Goal: Task Accomplishment & Management: Use online tool/utility

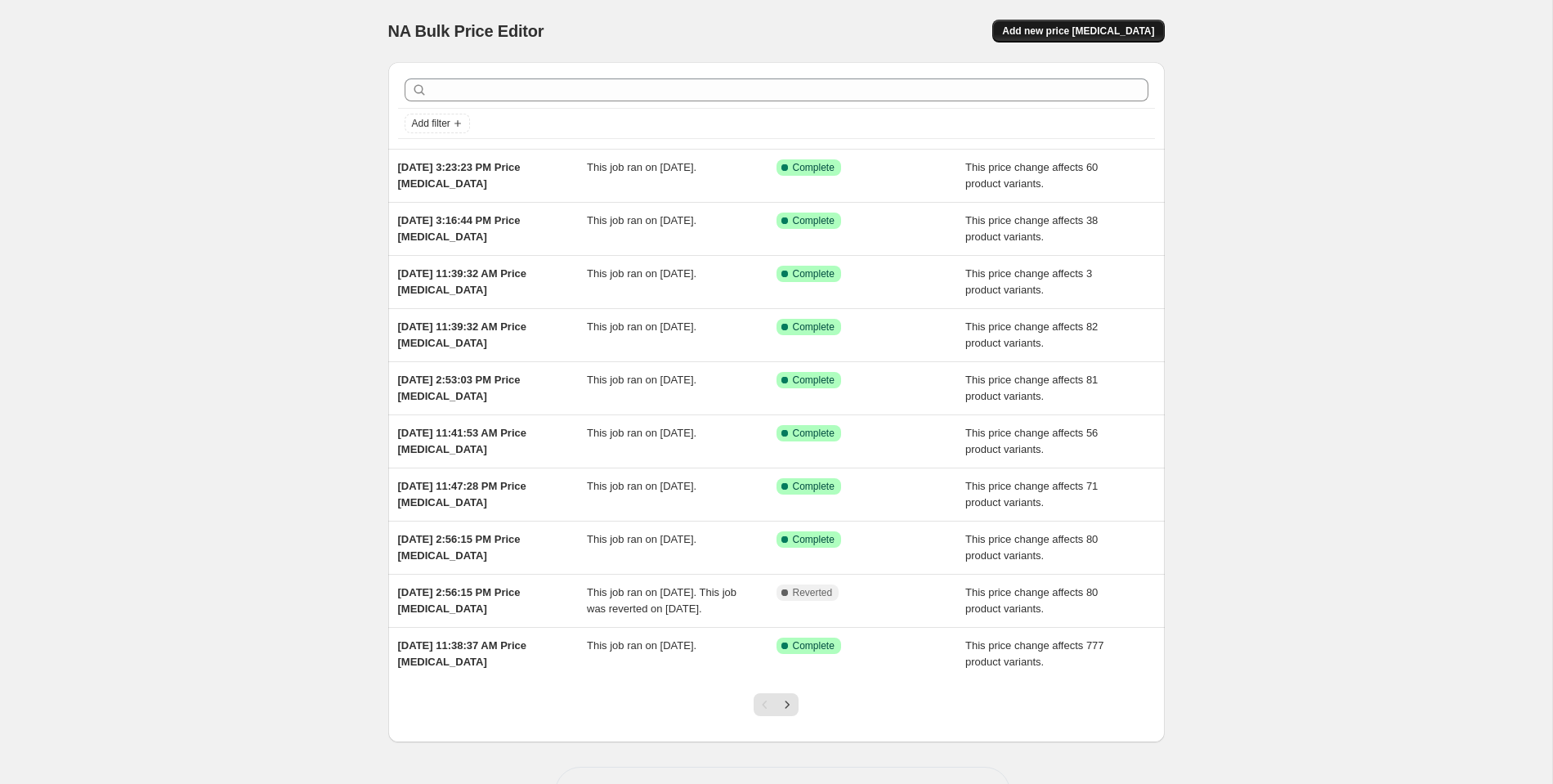
click at [1093, 34] on span "Add new price [MEDICAL_DATA]" at bounding box center [1078, 30] width 152 height 13
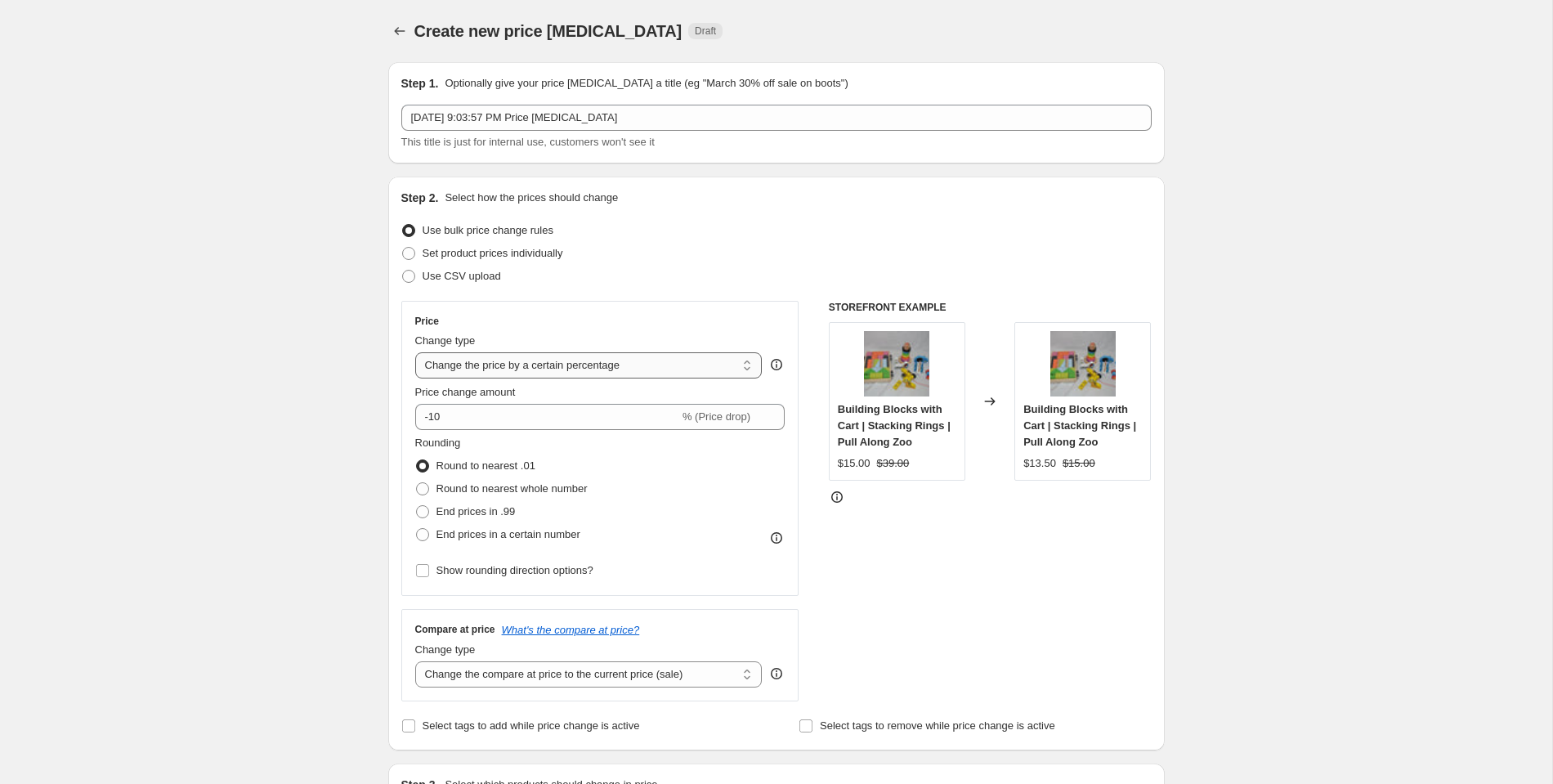
click at [463, 367] on select "Change the price to a certain amount Change the price by a certain amount Chang…" at bounding box center [588, 365] width 347 height 26
select select "no_change"
click at [415, 353] on select "Change the price to a certain amount Change the price by a certain amount Chang…" at bounding box center [588, 365] width 347 height 26
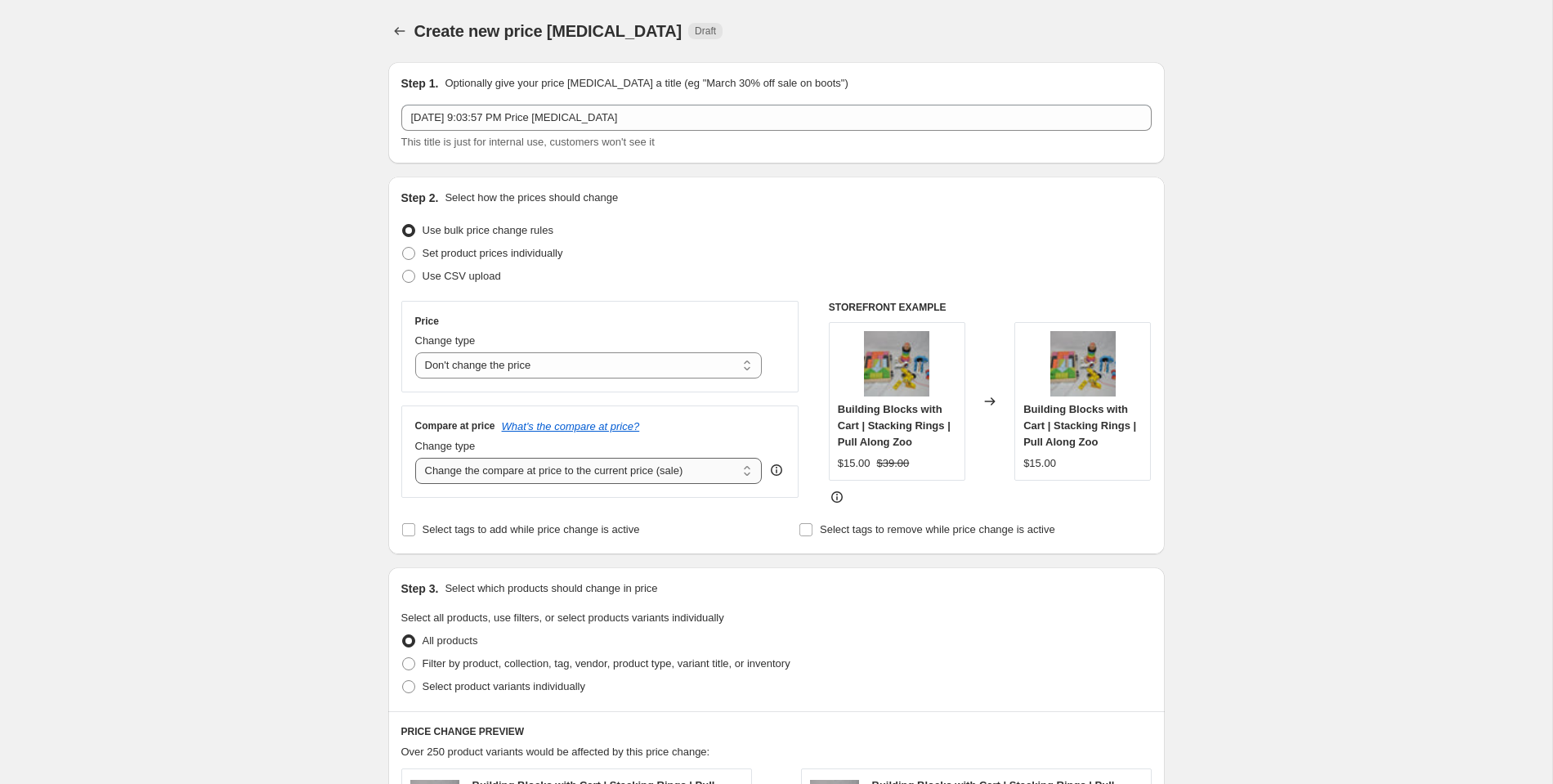
click at [466, 468] on select "Change the compare at price to the current price (sale) Change the compare at p…" at bounding box center [588, 470] width 347 height 26
select select "to"
click at [415, 457] on select "Change the compare at price to the current price (sale) Change the compare at p…" at bounding box center [588, 470] width 347 height 26
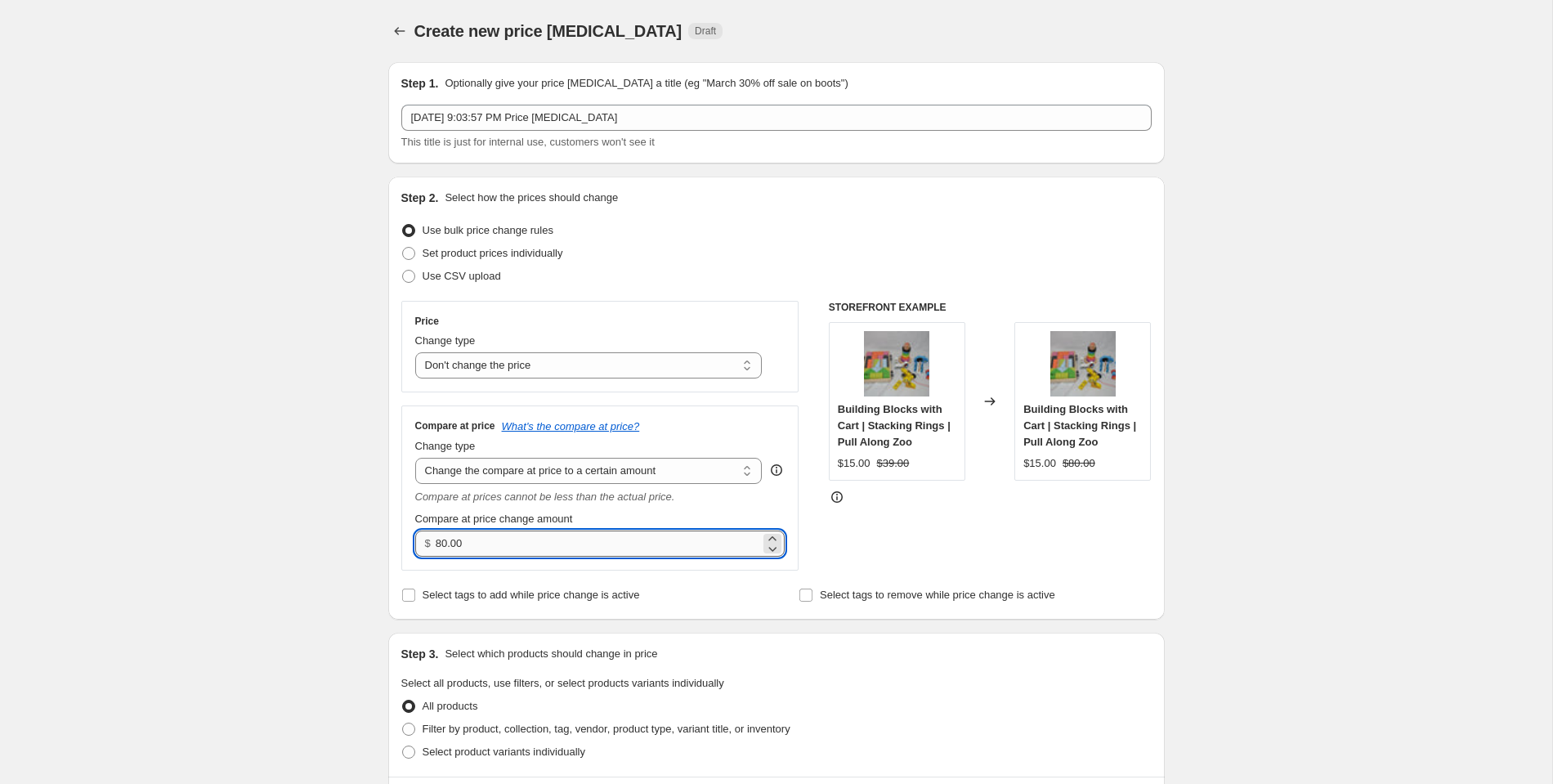
click at [473, 545] on input "80.00" at bounding box center [598, 543] width 325 height 26
drag, startPoint x: 473, startPoint y: 545, endPoint x: 410, endPoint y: 545, distance: 63.0
click at [410, 545] on div "Compare at price What's the compare at price? Change type Change the compare at…" at bounding box center [600, 487] width 398 height 165
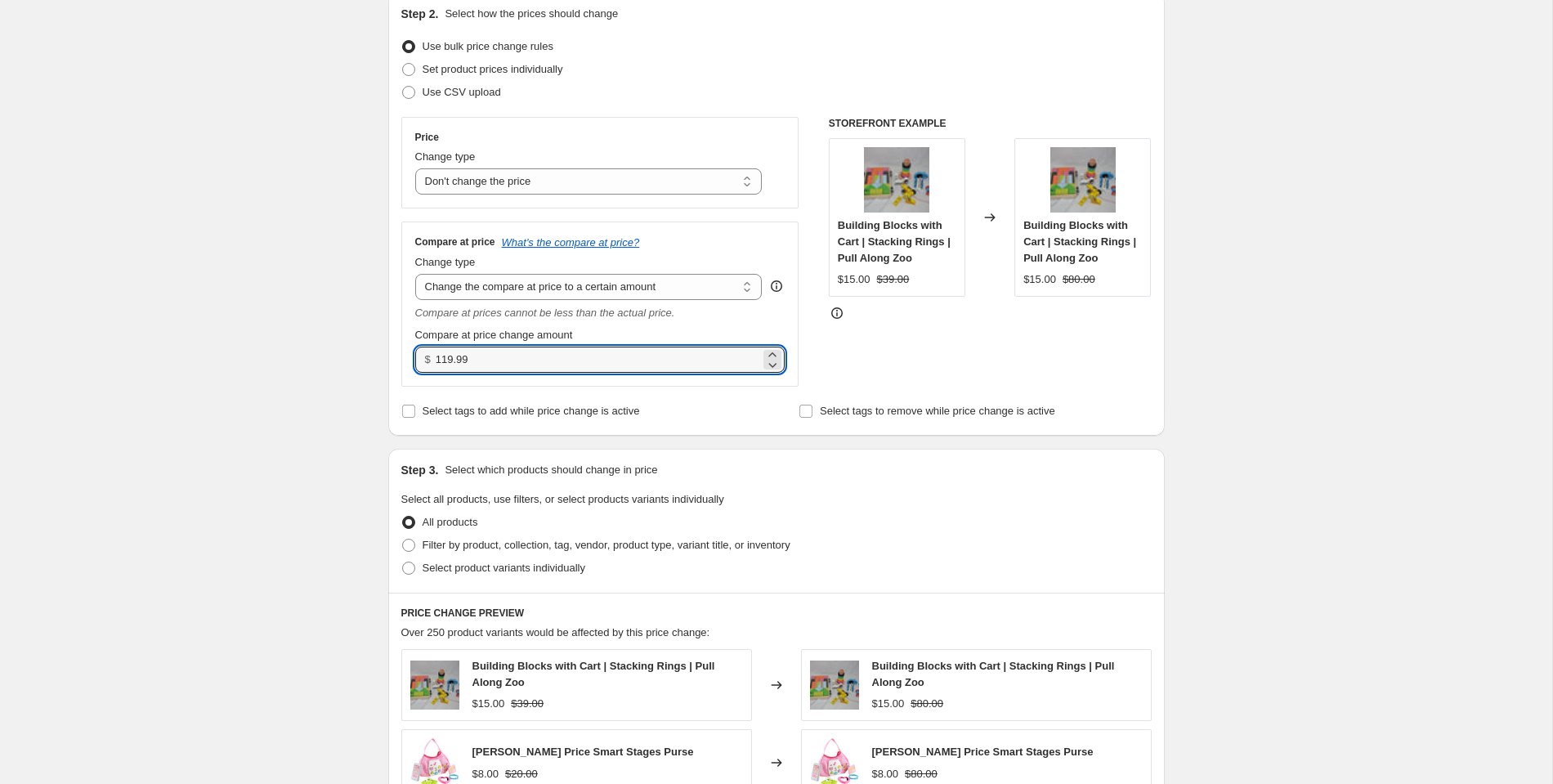
scroll to position [180, 0]
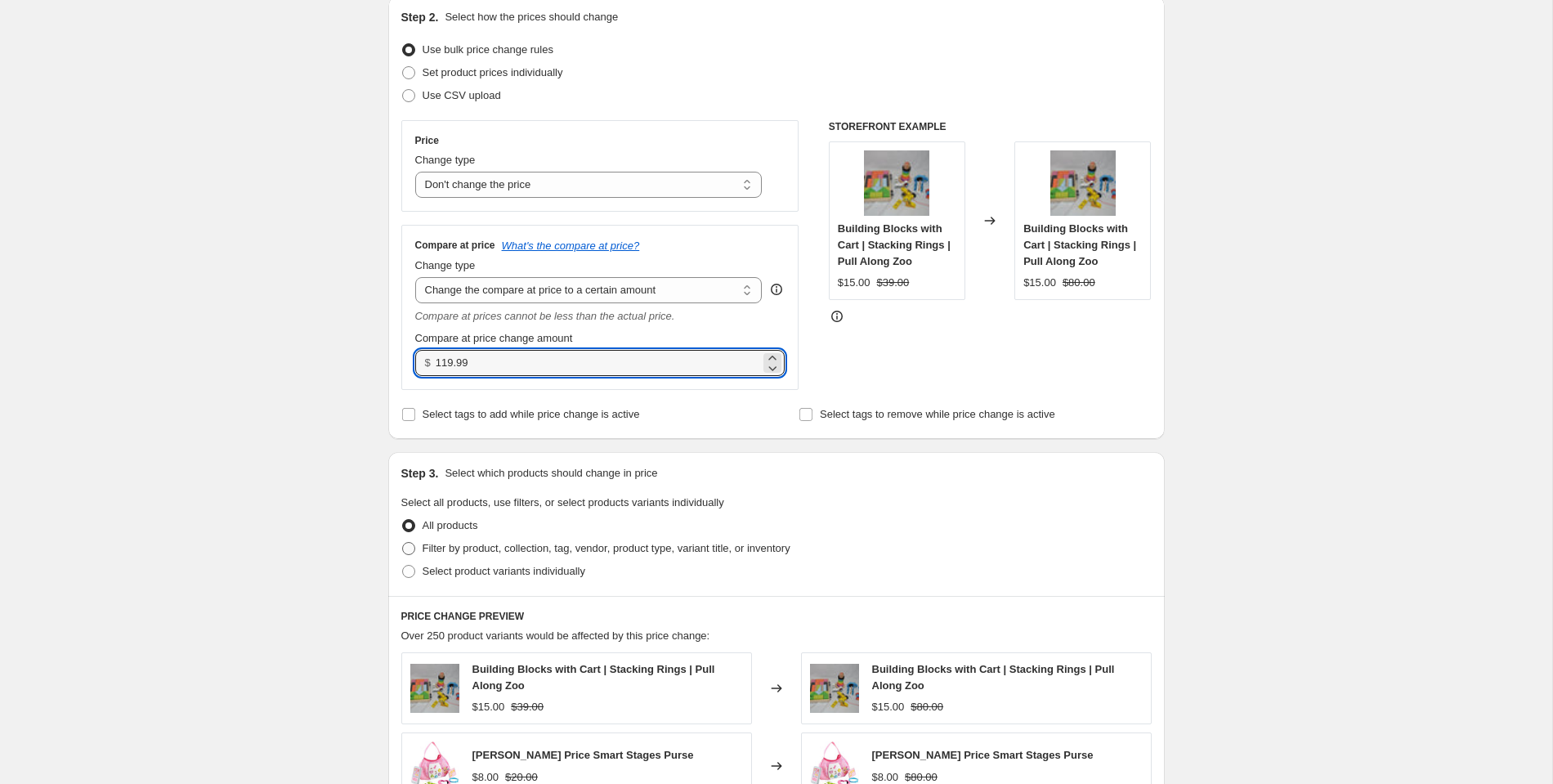
type input "119.99"
click at [410, 547] on span at bounding box center [408, 548] width 13 height 13
click at [403, 543] on input "Filter by product, collection, tag, vendor, product type, variant title, or inv…" at bounding box center [402, 542] width 1 height 1
radio input "true"
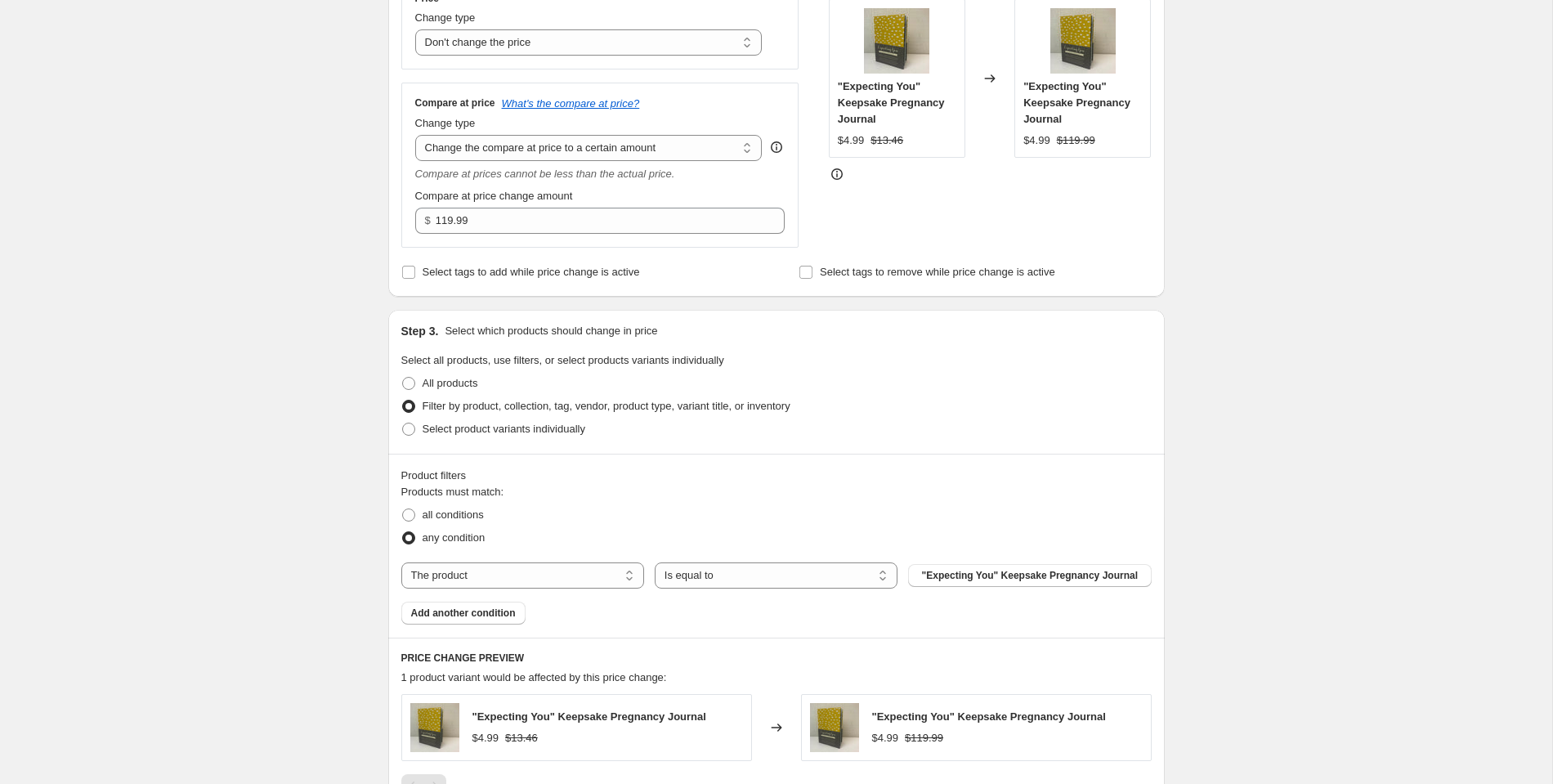
scroll to position [332, 0]
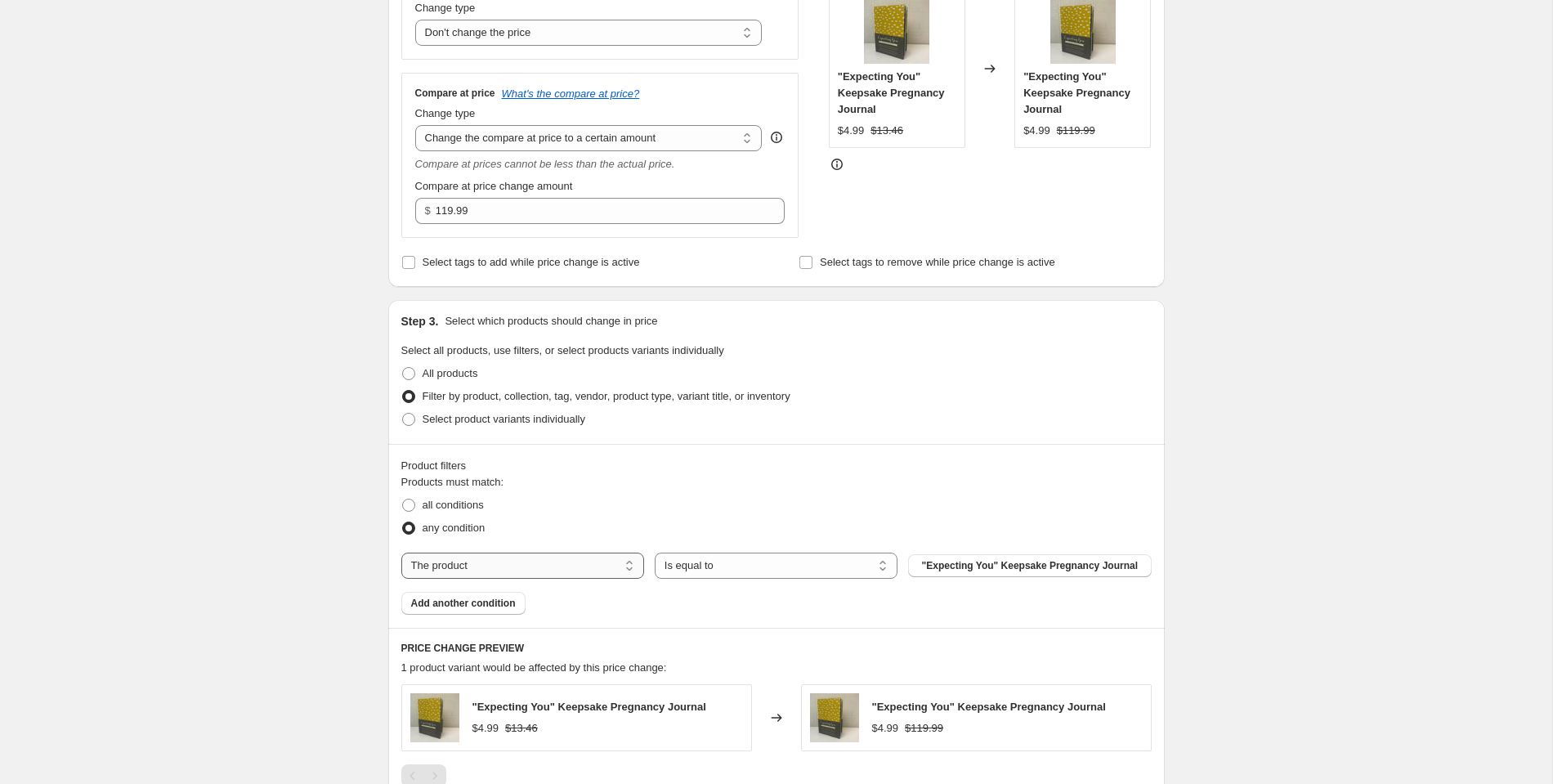
click at [460, 564] on select "The product The product's collection The product's tag The product's vendor The…" at bounding box center [523, 565] width 242 height 26
select select "tag"
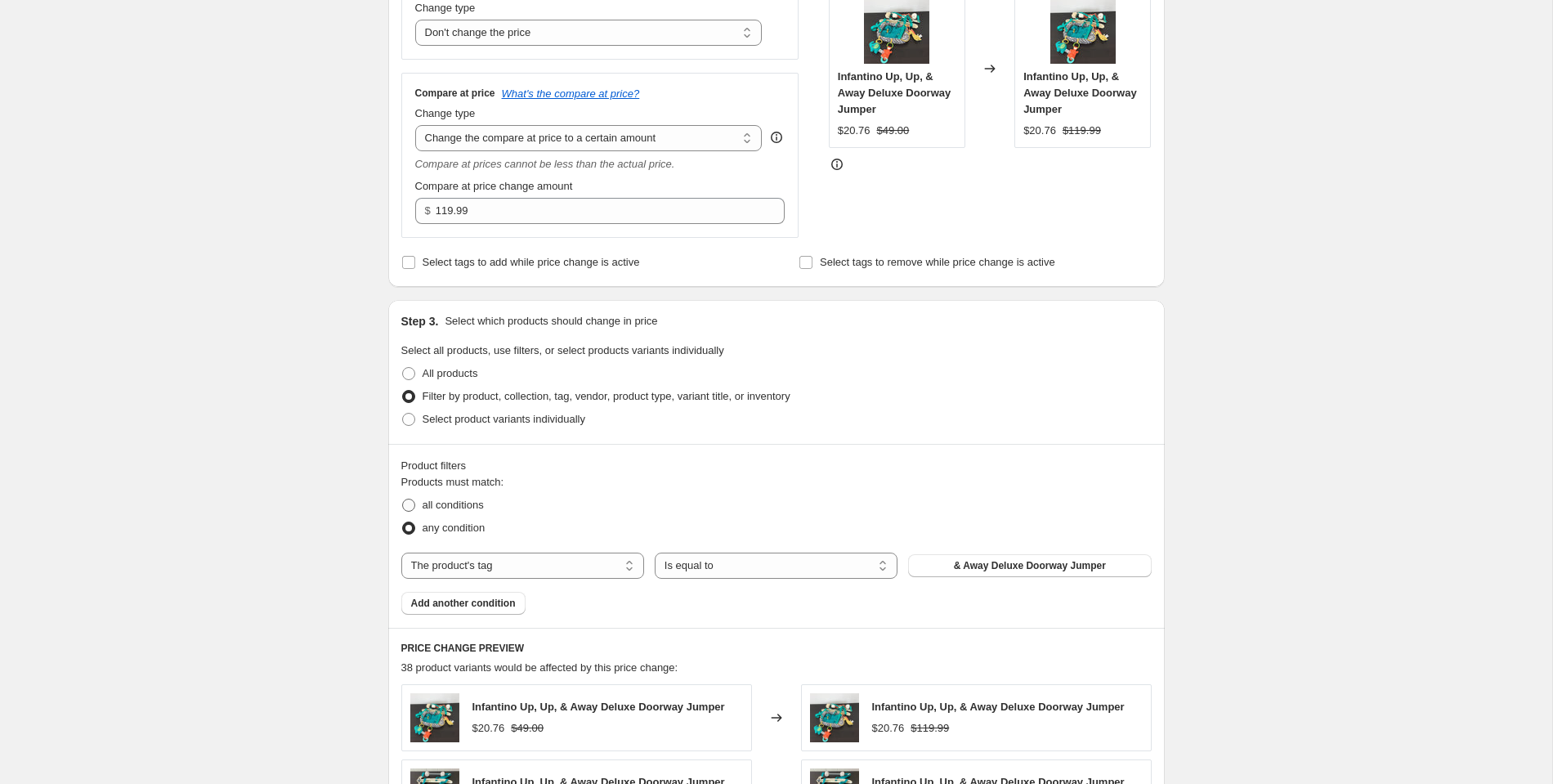
click at [409, 502] on span at bounding box center [408, 504] width 13 height 13
click at [403, 499] on input "all conditions" at bounding box center [402, 498] width 1 height 1
radio input "true"
click at [968, 572] on button "& Away Deluxe Doorway Jumper" at bounding box center [1030, 566] width 242 height 23
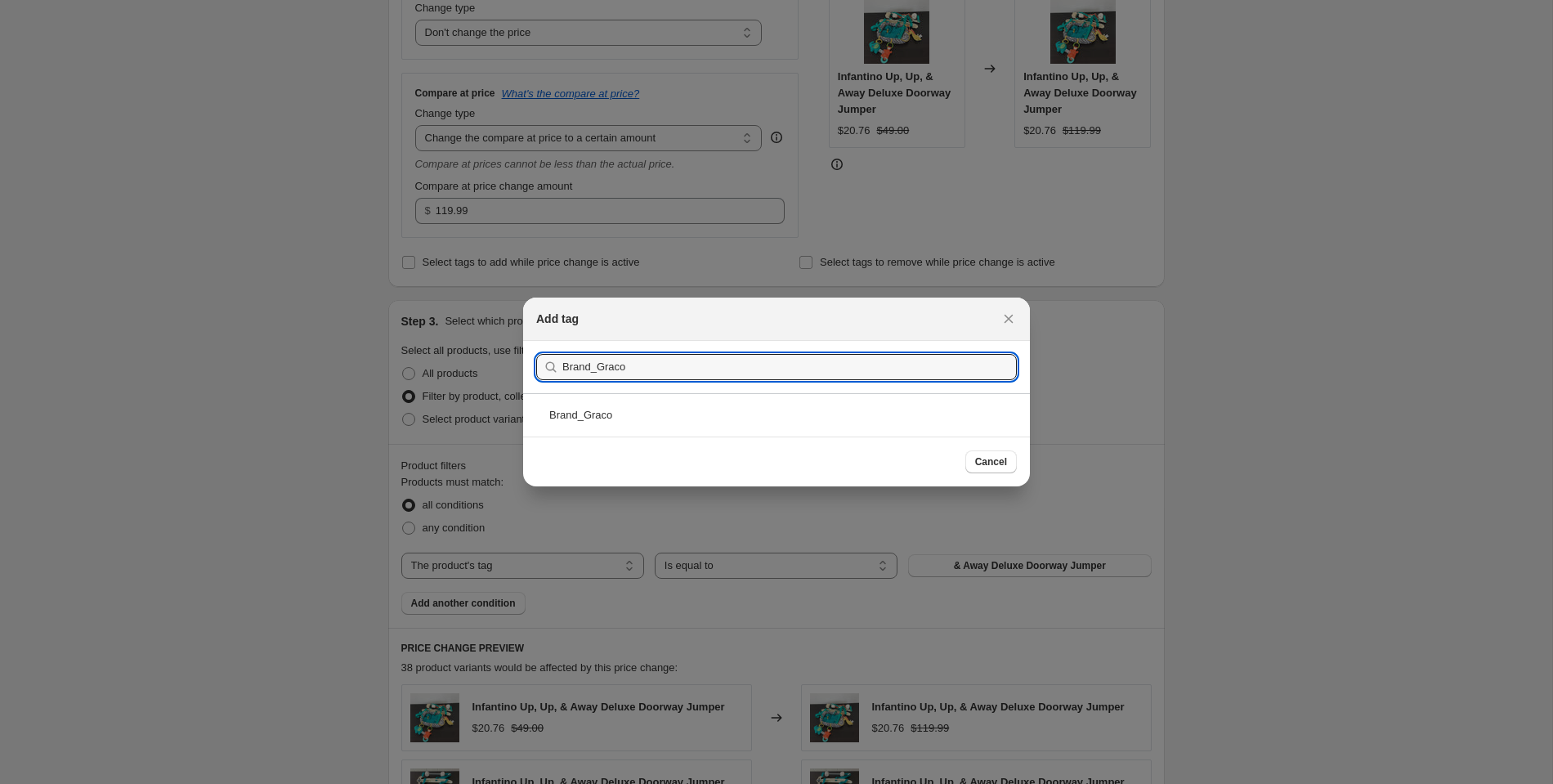
type input "Brand_Graco"
click at [622, 399] on div "Brand_Graco" at bounding box center [776, 415] width 507 height 44
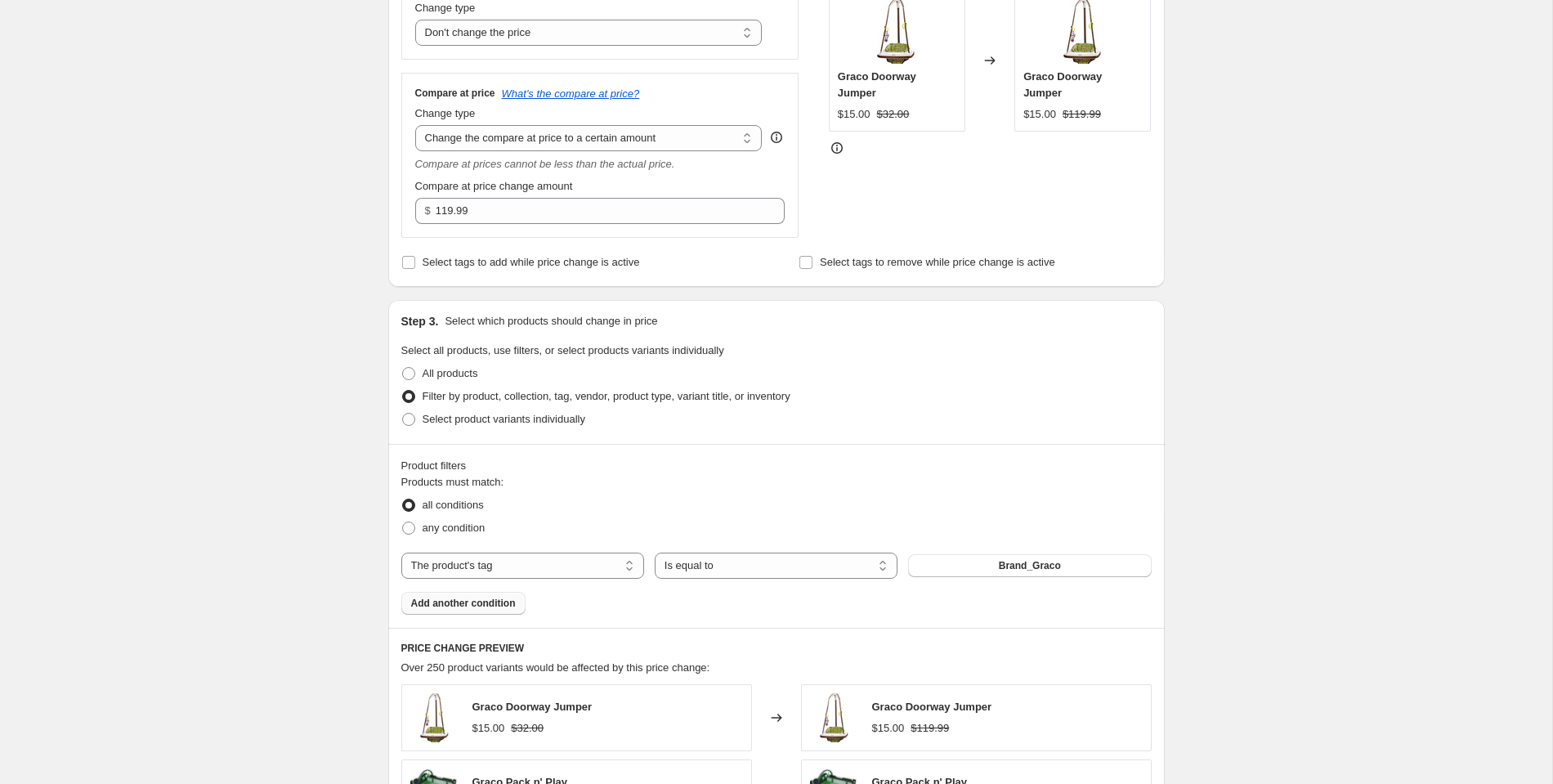
click at [494, 601] on span "Add another condition" at bounding box center [463, 603] width 105 height 13
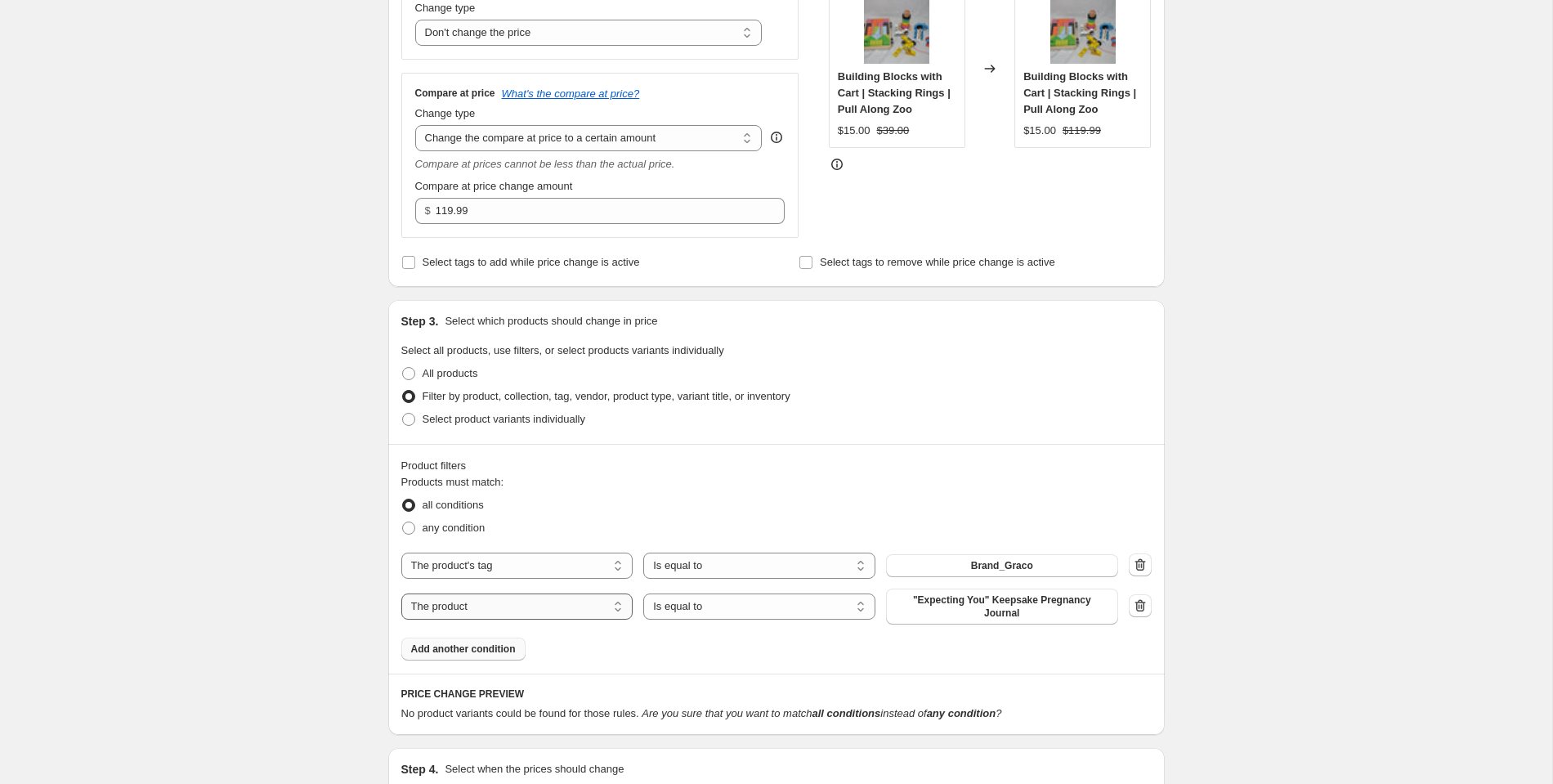
click at [493, 608] on select "The product The product's collection The product's tag The product's vendor The…" at bounding box center [518, 606] width 233 height 26
select select "tag"
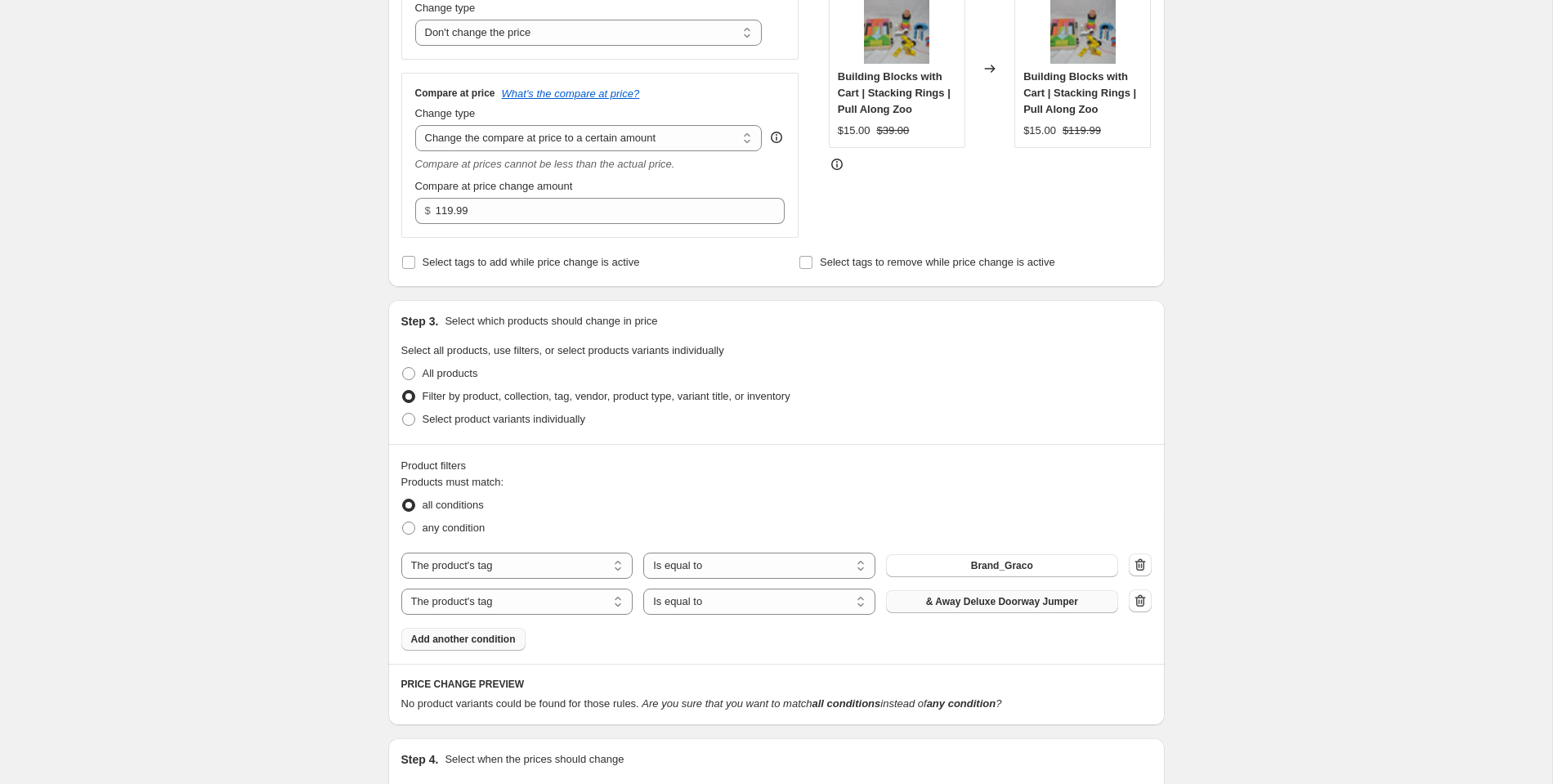
click at [966, 595] on span "& Away Deluxe Doorway Jumper" at bounding box center [1002, 601] width 152 height 13
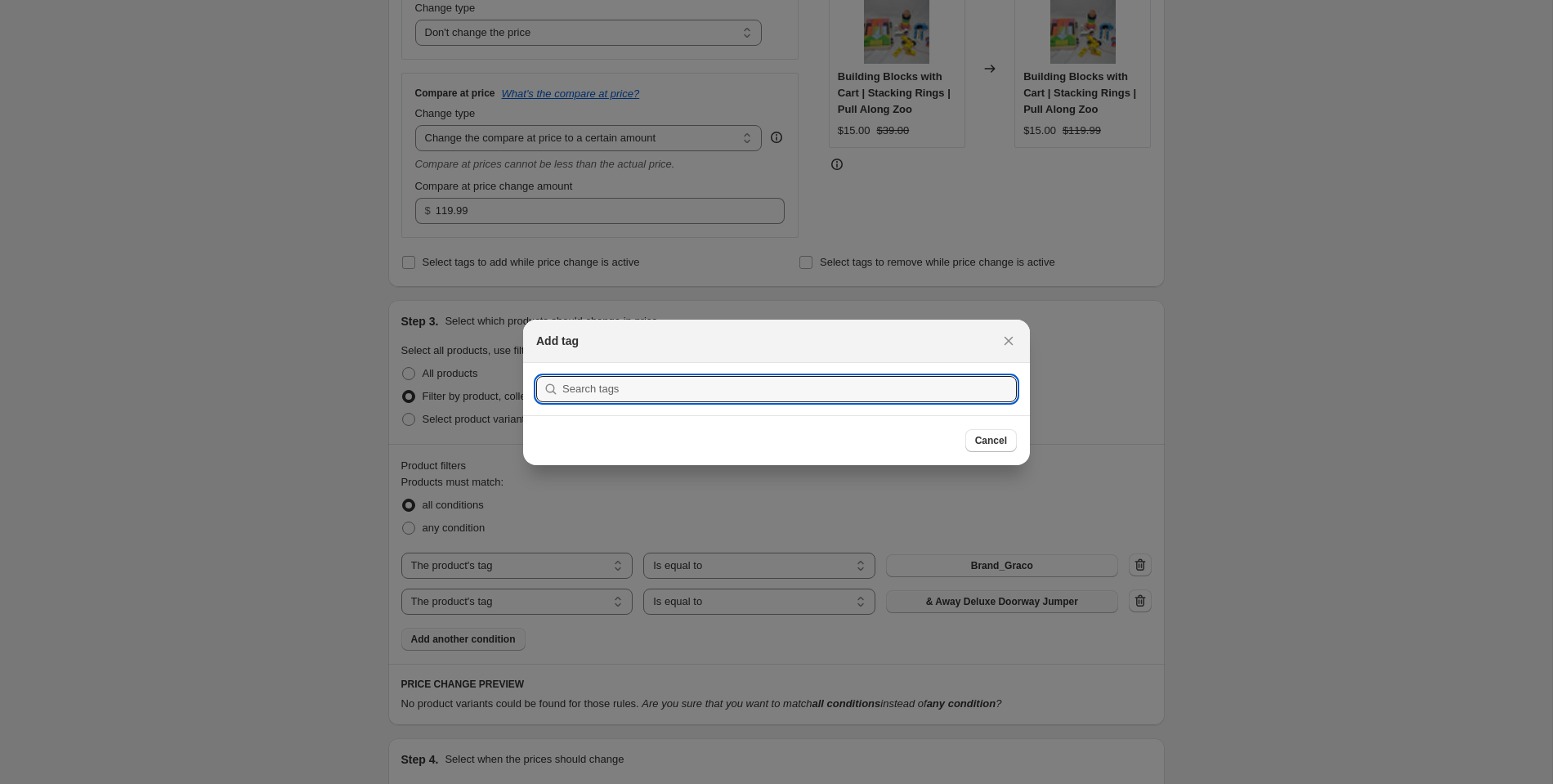
scroll to position [0, 0]
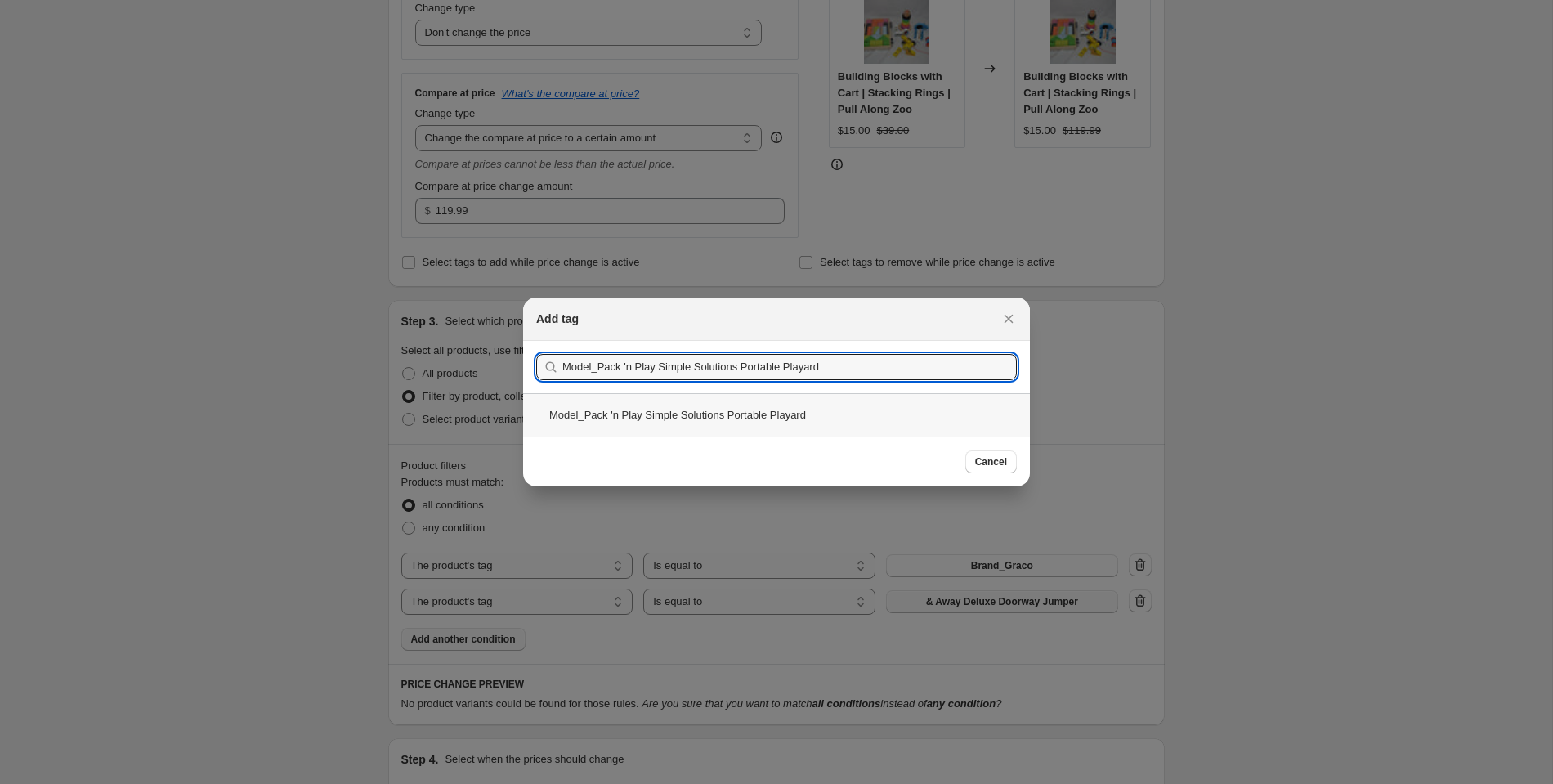
type input "Model_Pack 'n Play Simple Solutions Portable Playard"
click at [626, 430] on div "Model_Pack 'n Play Simple Solutions Portable Playard" at bounding box center [776, 415] width 507 height 44
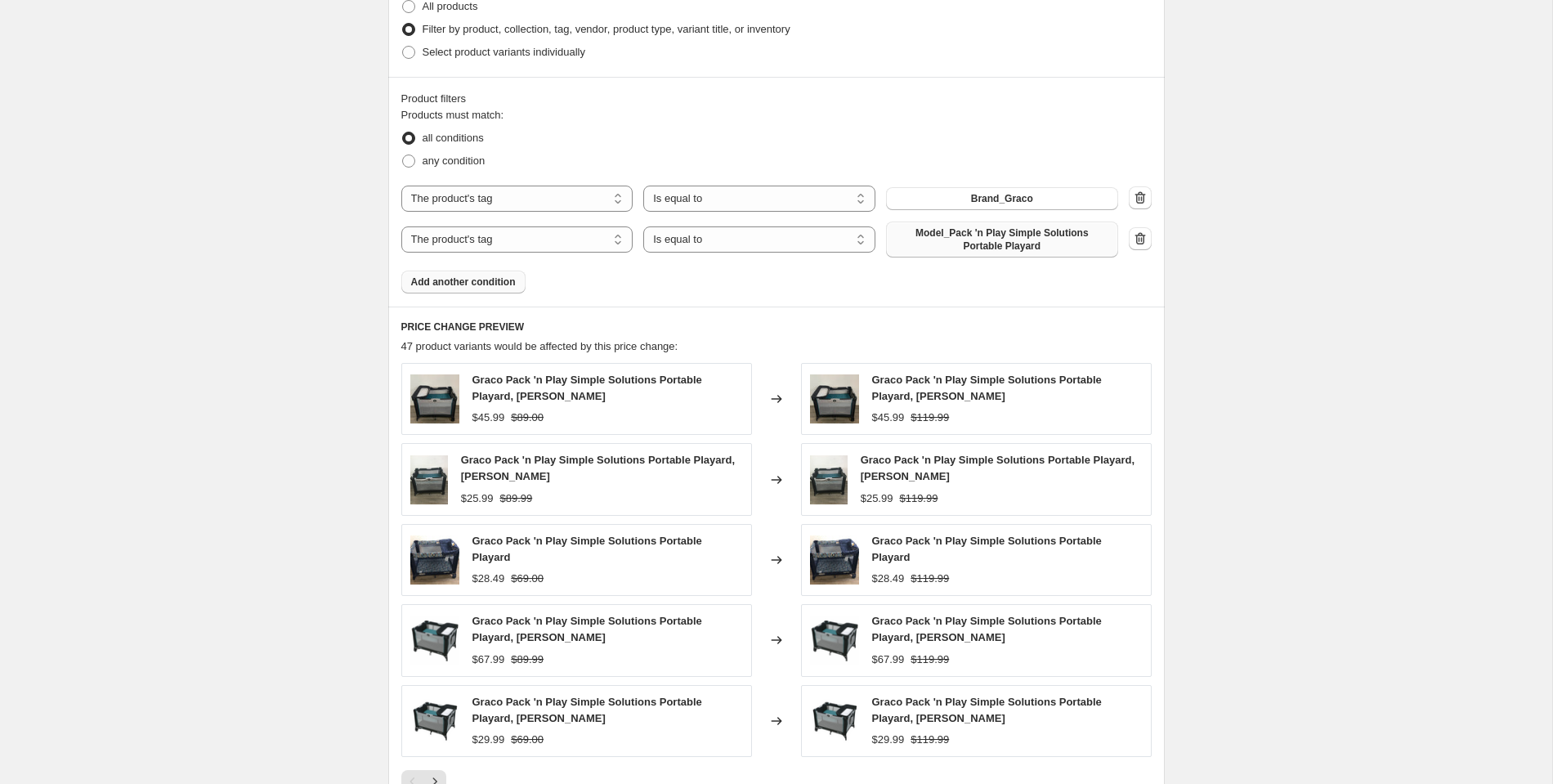
scroll to position [969, 0]
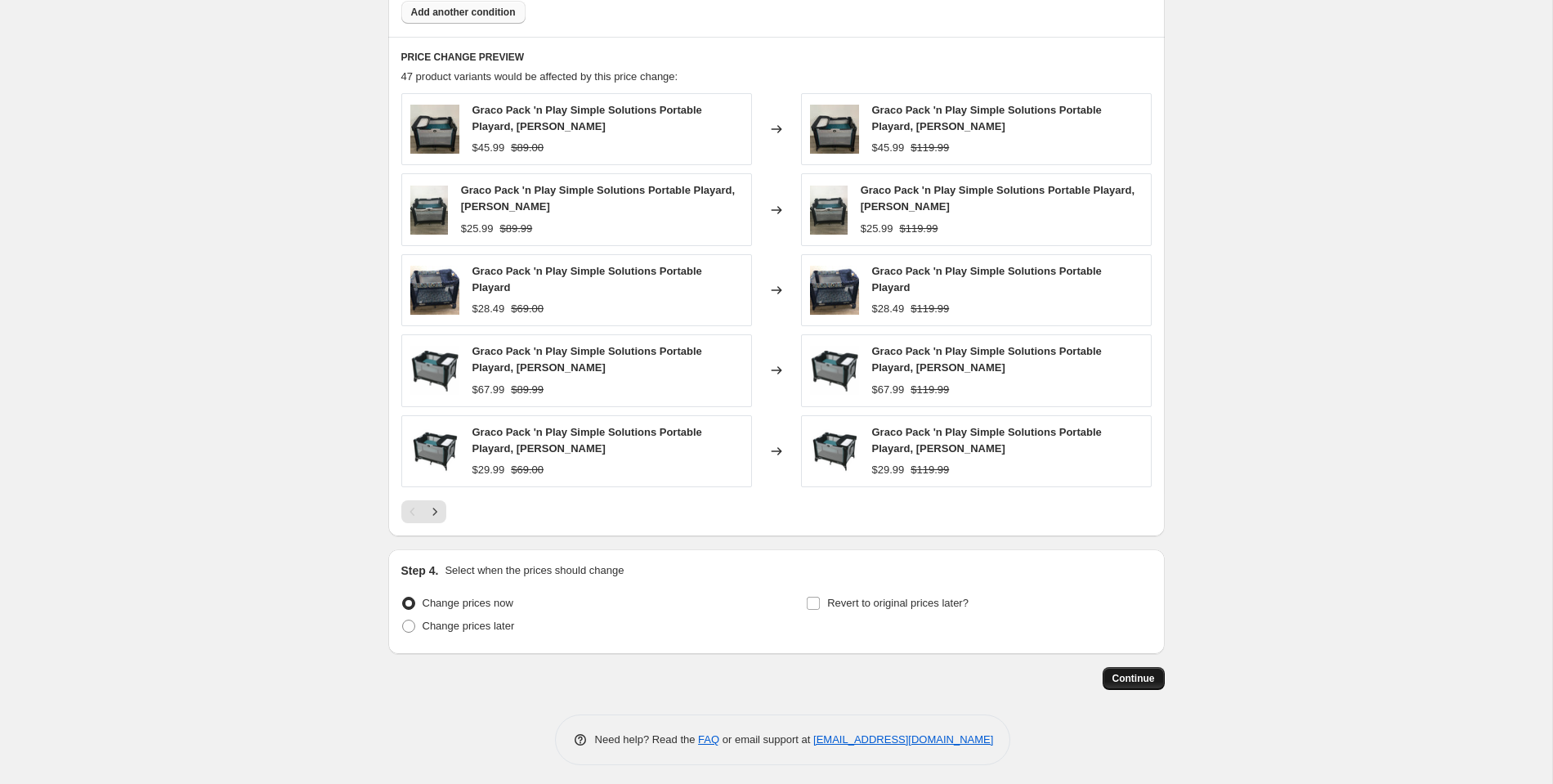
click at [1124, 674] on span "Continue" at bounding box center [1134, 677] width 43 height 13
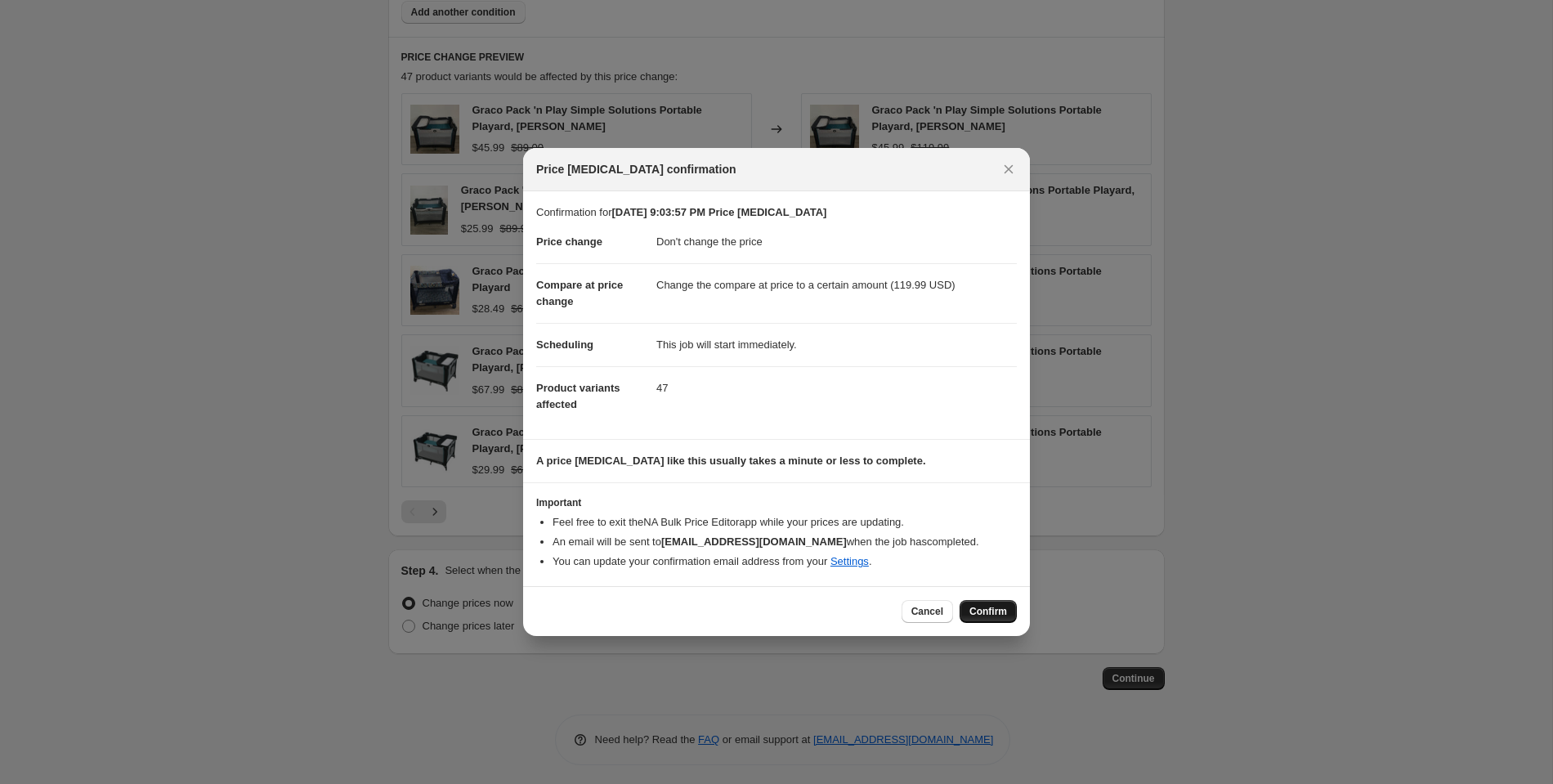
click at [990, 612] on span "Confirm" at bounding box center [988, 611] width 38 height 13
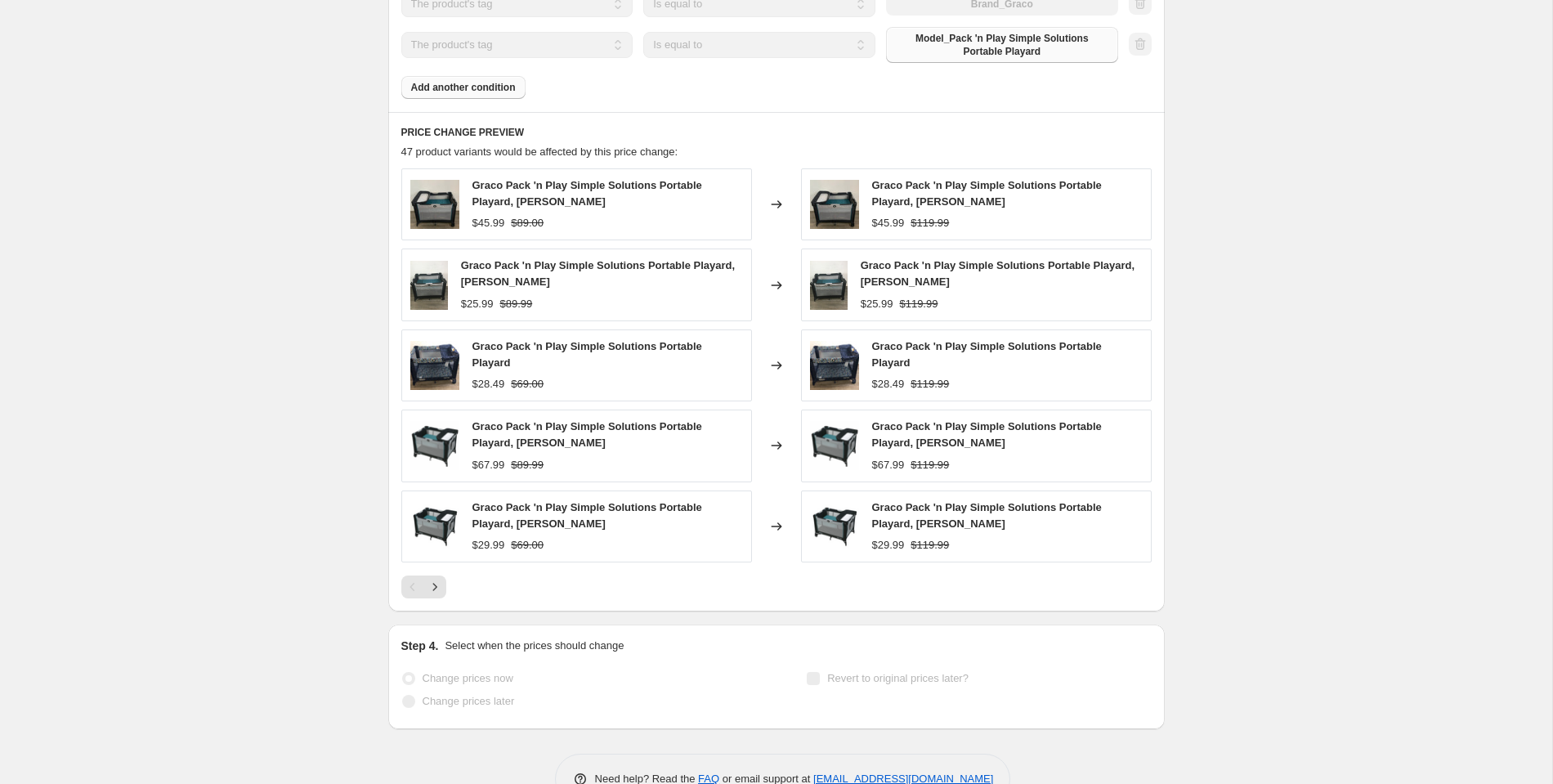
scroll to position [1012, 0]
select select "no_change"
select select "to"
select select "tag"
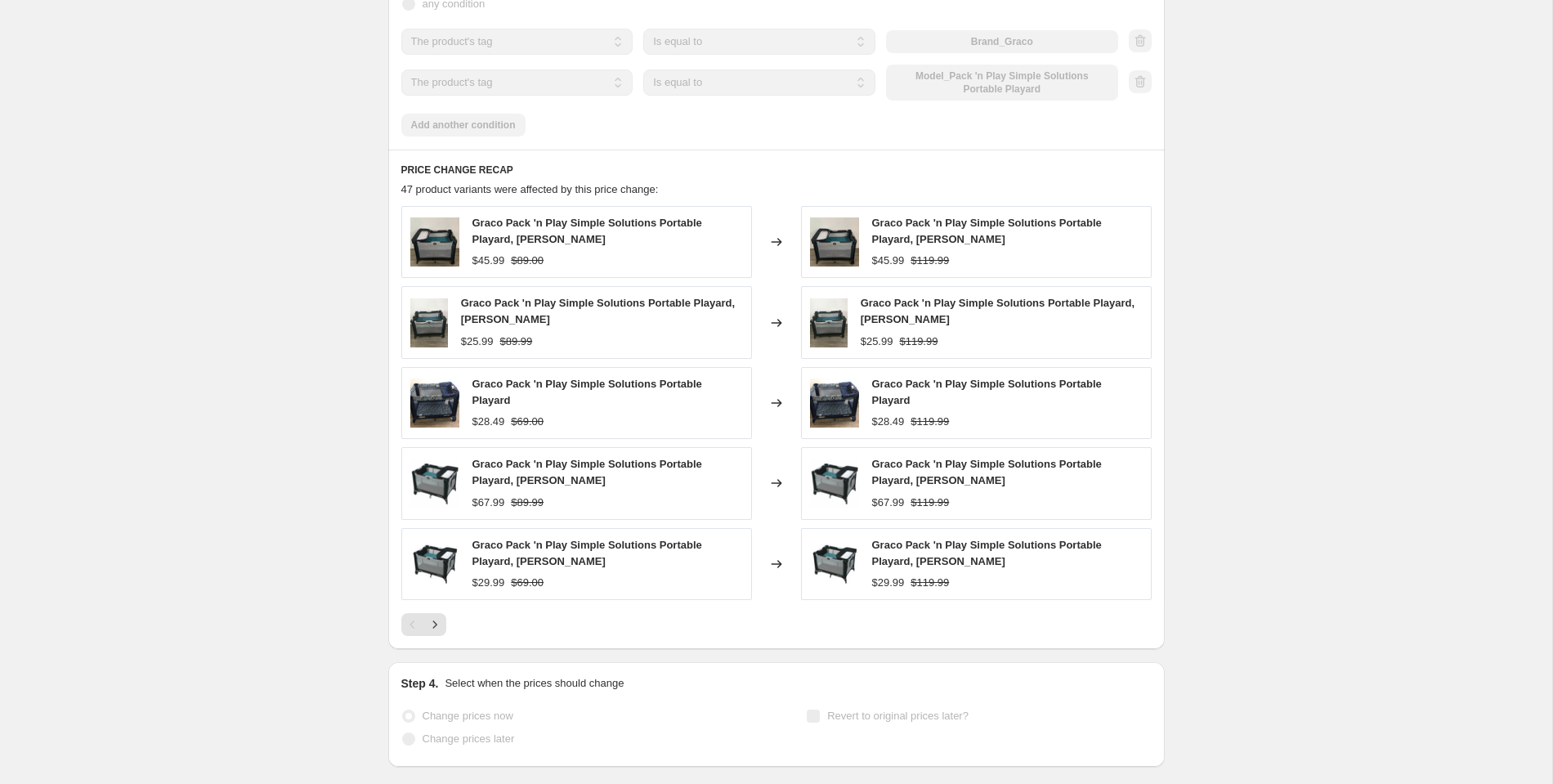
scroll to position [0, 0]
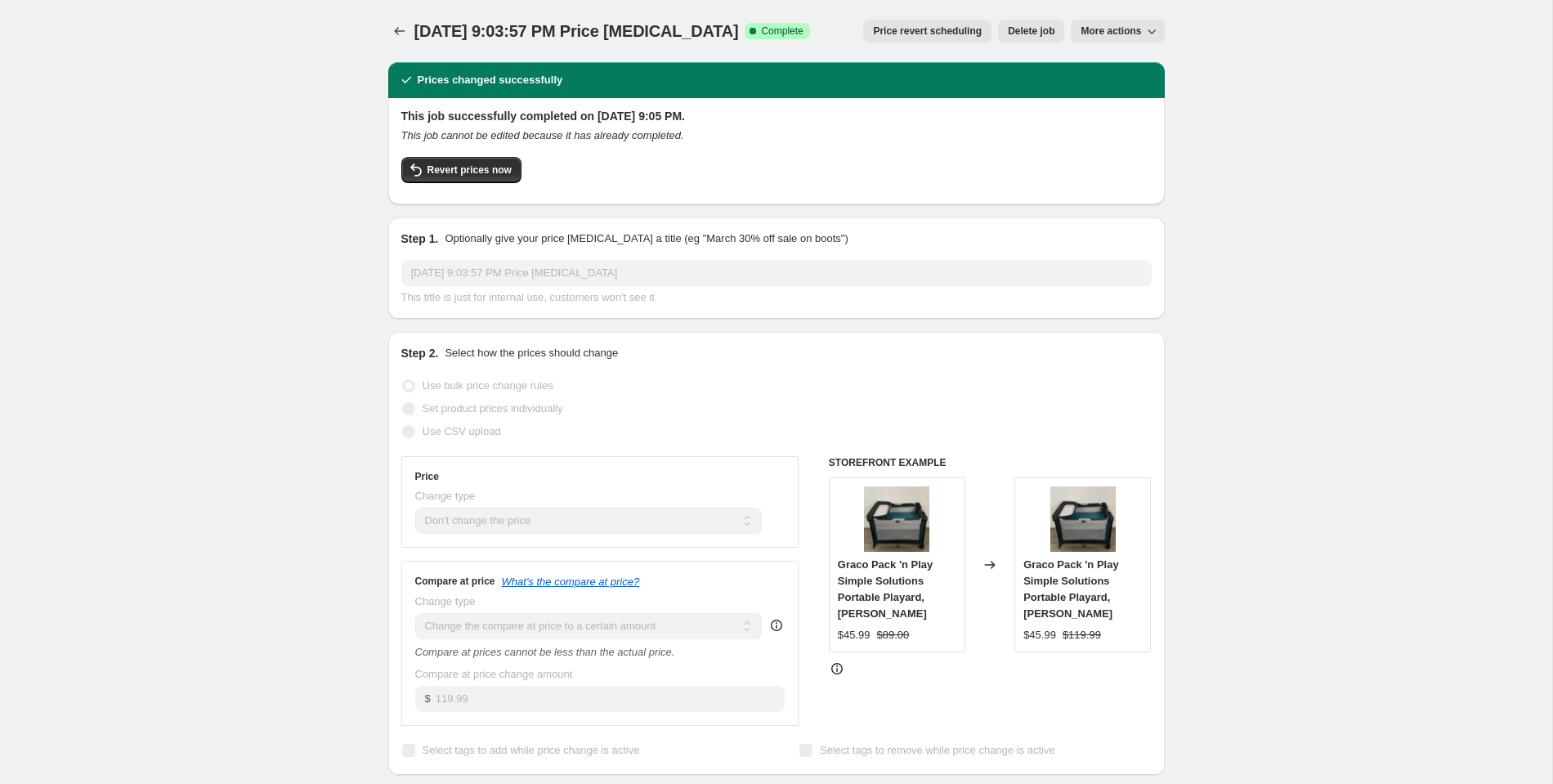
click at [1103, 34] on span "More actions" at bounding box center [1111, 30] width 60 height 13
click at [400, 25] on icon "Price change jobs" at bounding box center [399, 31] width 16 height 16
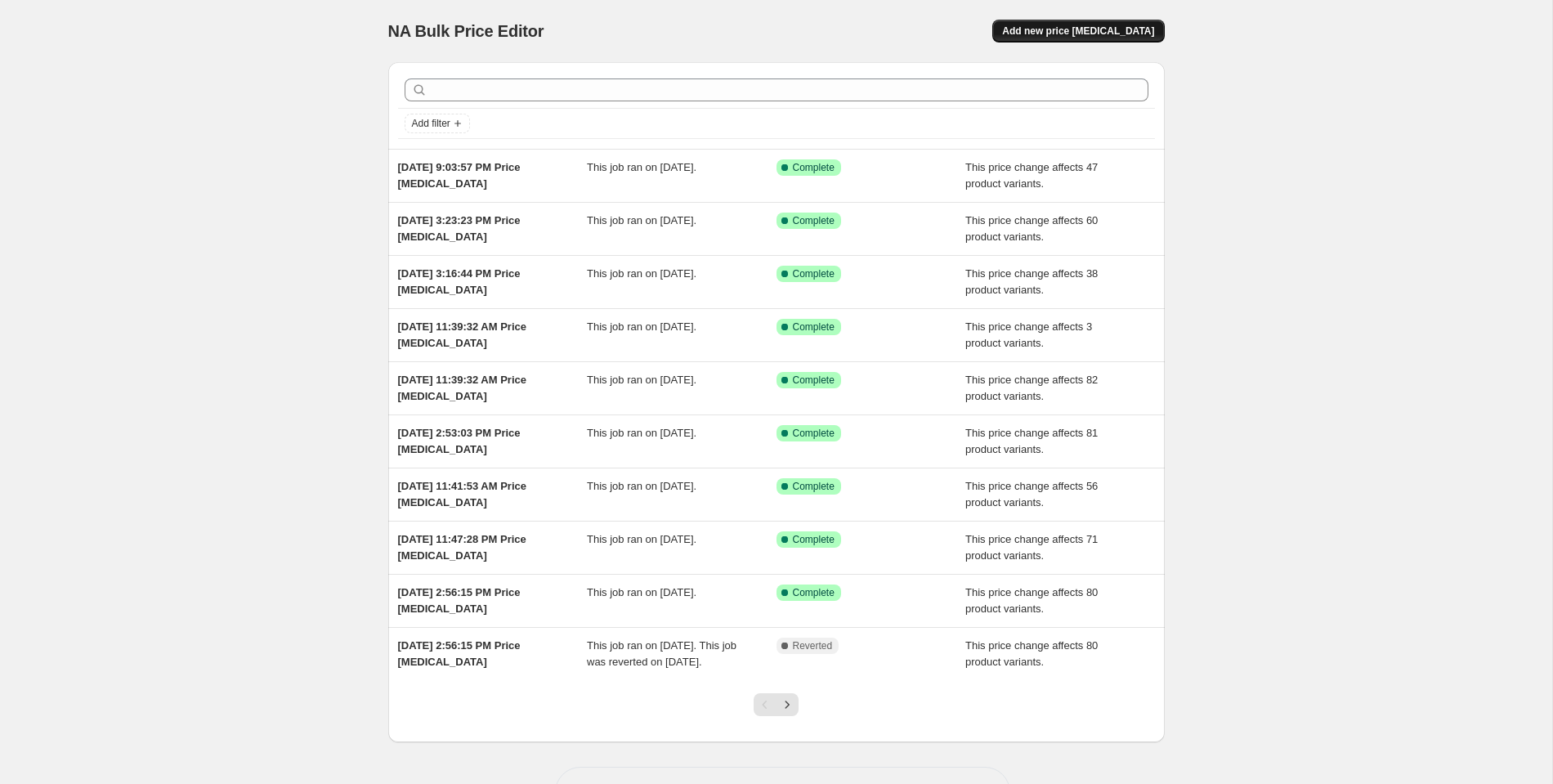
click at [1125, 29] on span "Add new price [MEDICAL_DATA]" at bounding box center [1078, 30] width 152 height 13
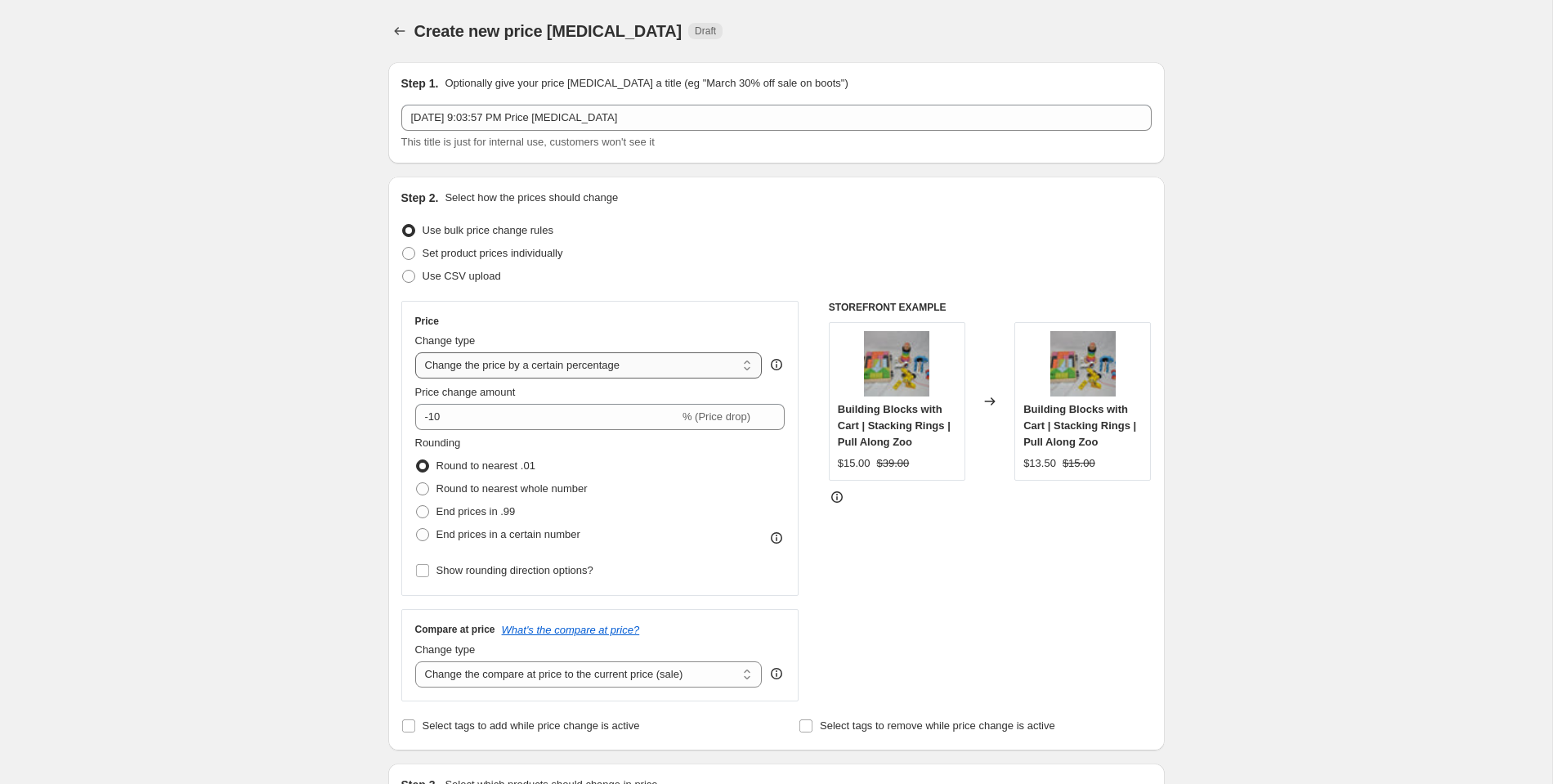
click at [466, 368] on select "Change the price to a certain amount Change the price by a certain amount Chang…" at bounding box center [588, 365] width 347 height 26
select select "no_change"
click at [415, 353] on select "Change the price to a certain amount Change the price by a certain amount Chang…" at bounding box center [588, 365] width 347 height 26
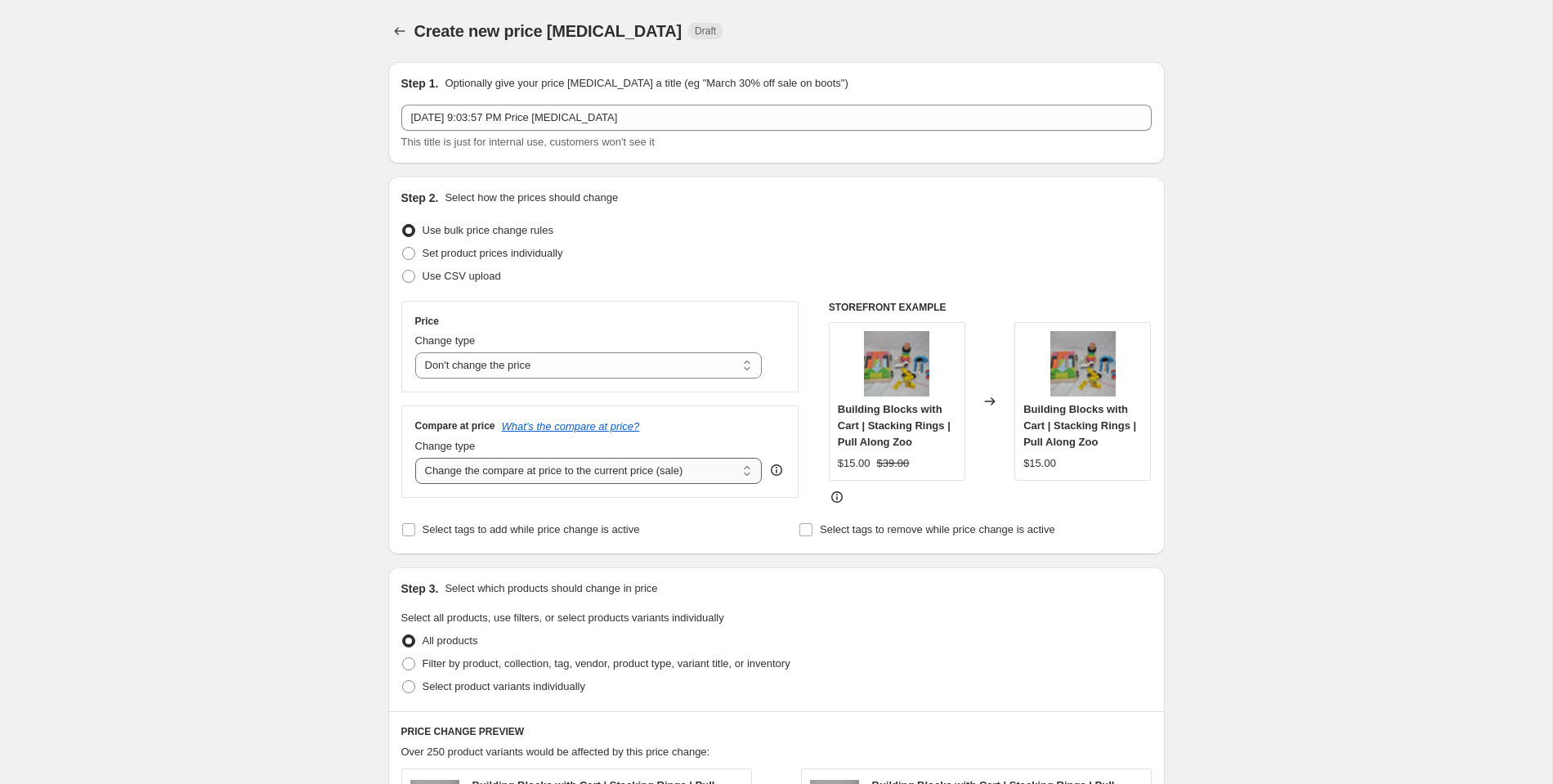
click at [483, 475] on select "Change the compare at price to the current price (sale) Change the compare at p…" at bounding box center [588, 470] width 347 height 26
select select "to"
click at [415, 457] on select "Change the compare at price to the current price (sale) Change the compare at p…" at bounding box center [588, 470] width 347 height 26
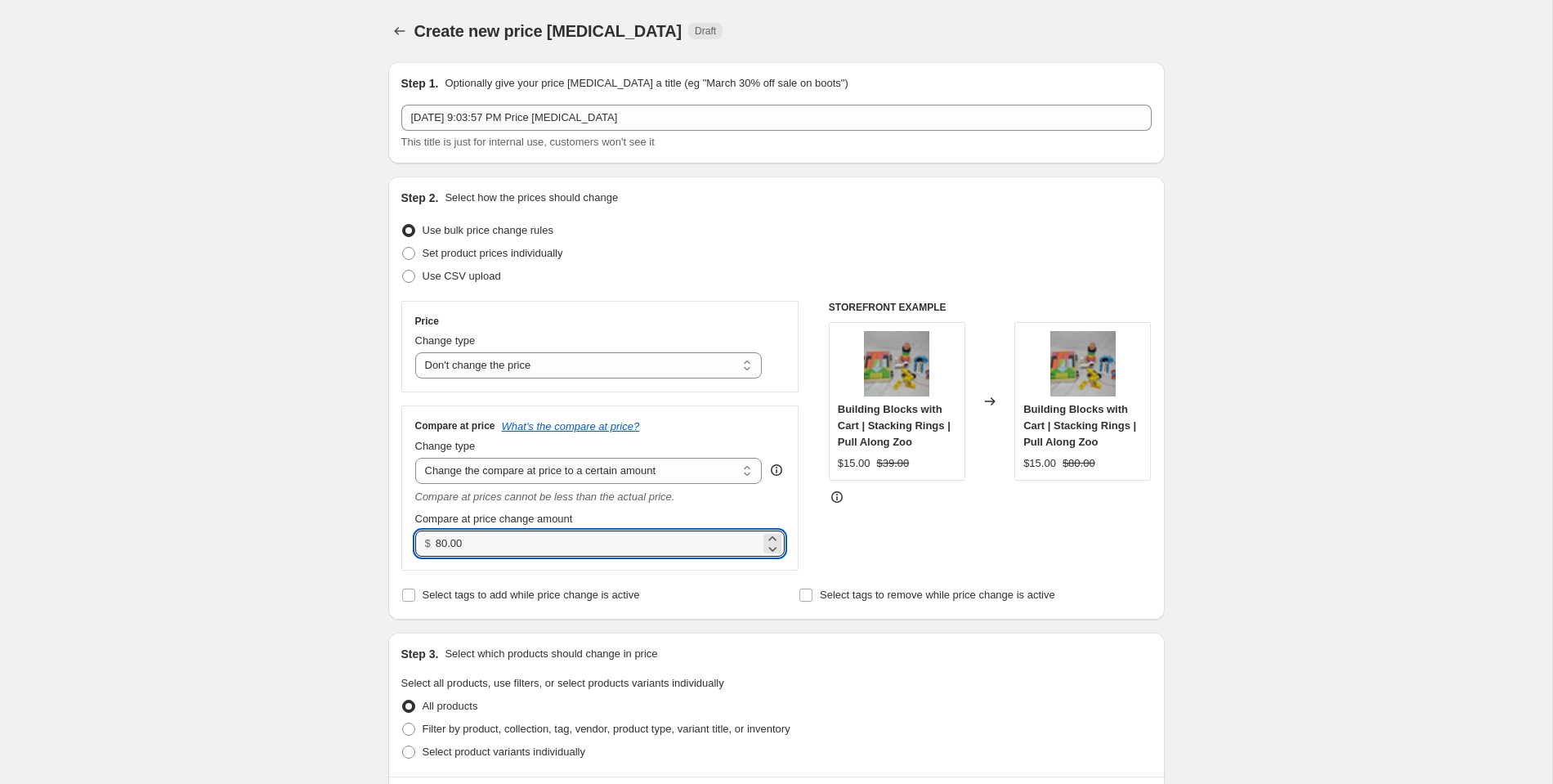
drag, startPoint x: 478, startPoint y: 544, endPoint x: 339, endPoint y: 540, distance: 139.1
click at [339, 540] on div "Create new price [MEDICAL_DATA]. This page is ready Create new price [MEDICAL_D…" at bounding box center [776, 754] width 1553 height 1508
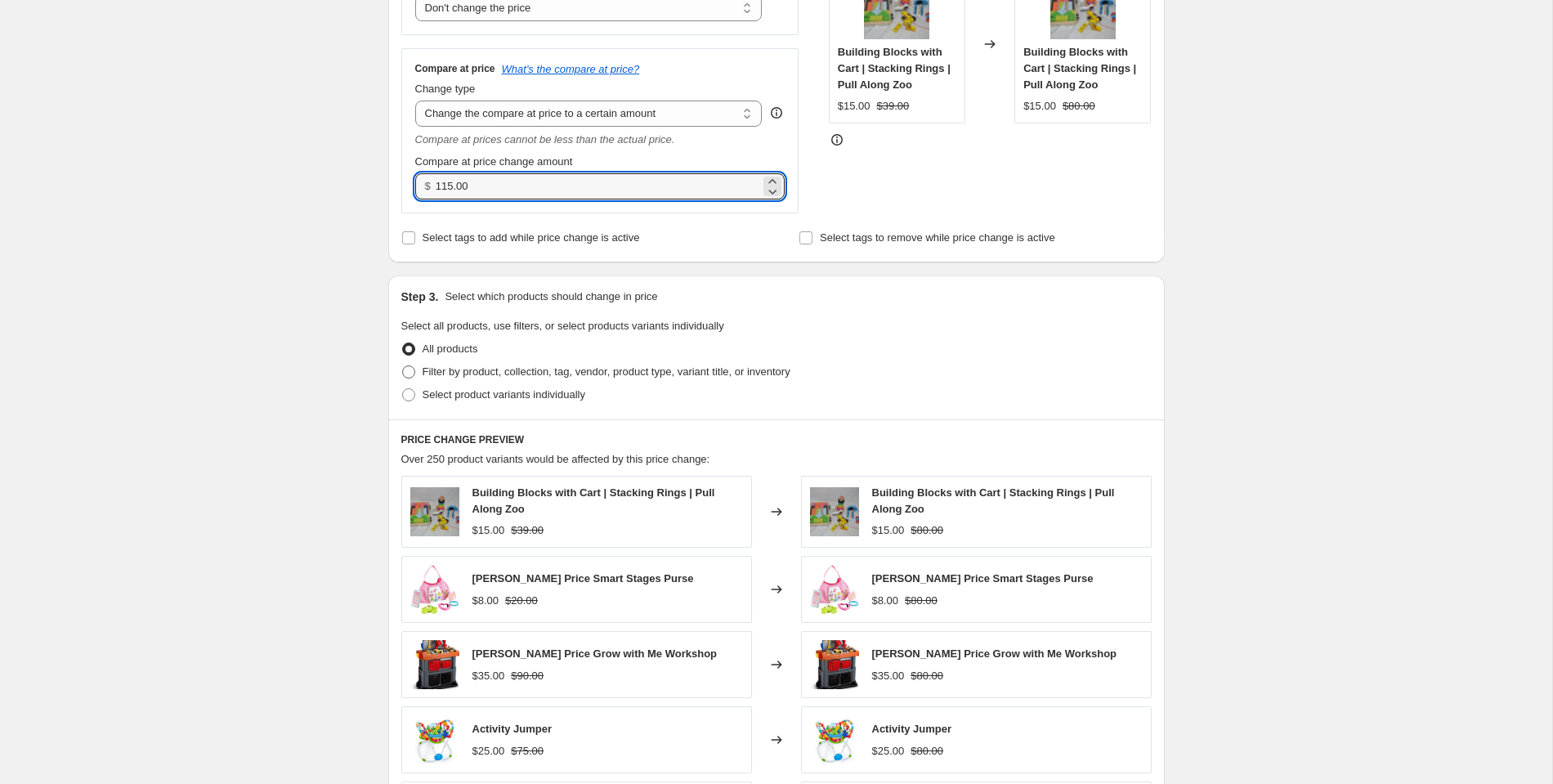
scroll to position [358, 0]
type input "115.00"
click at [411, 369] on span at bounding box center [408, 370] width 13 height 13
click at [403, 365] on input "Filter by product, collection, tag, vendor, product type, variant title, or inv…" at bounding box center [402, 364] width 1 height 1
radio input "true"
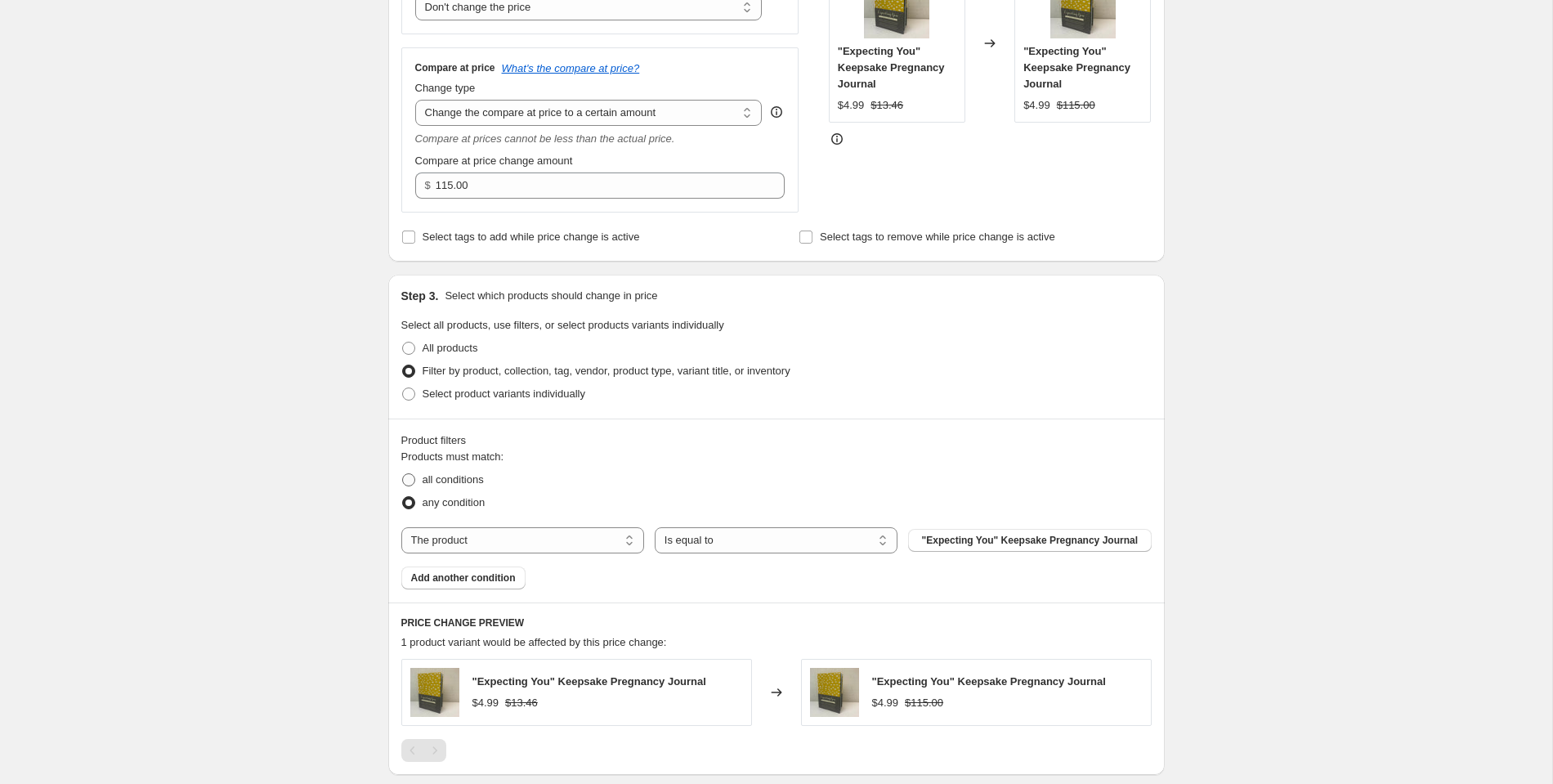
click at [408, 478] on span at bounding box center [408, 479] width 13 height 13
click at [403, 474] on input "all conditions" at bounding box center [402, 473] width 1 height 1
radio input "true"
click at [555, 549] on select "The product The product's collection The product's tag The product's vendor The…" at bounding box center [523, 540] width 242 height 26
select select "tag"
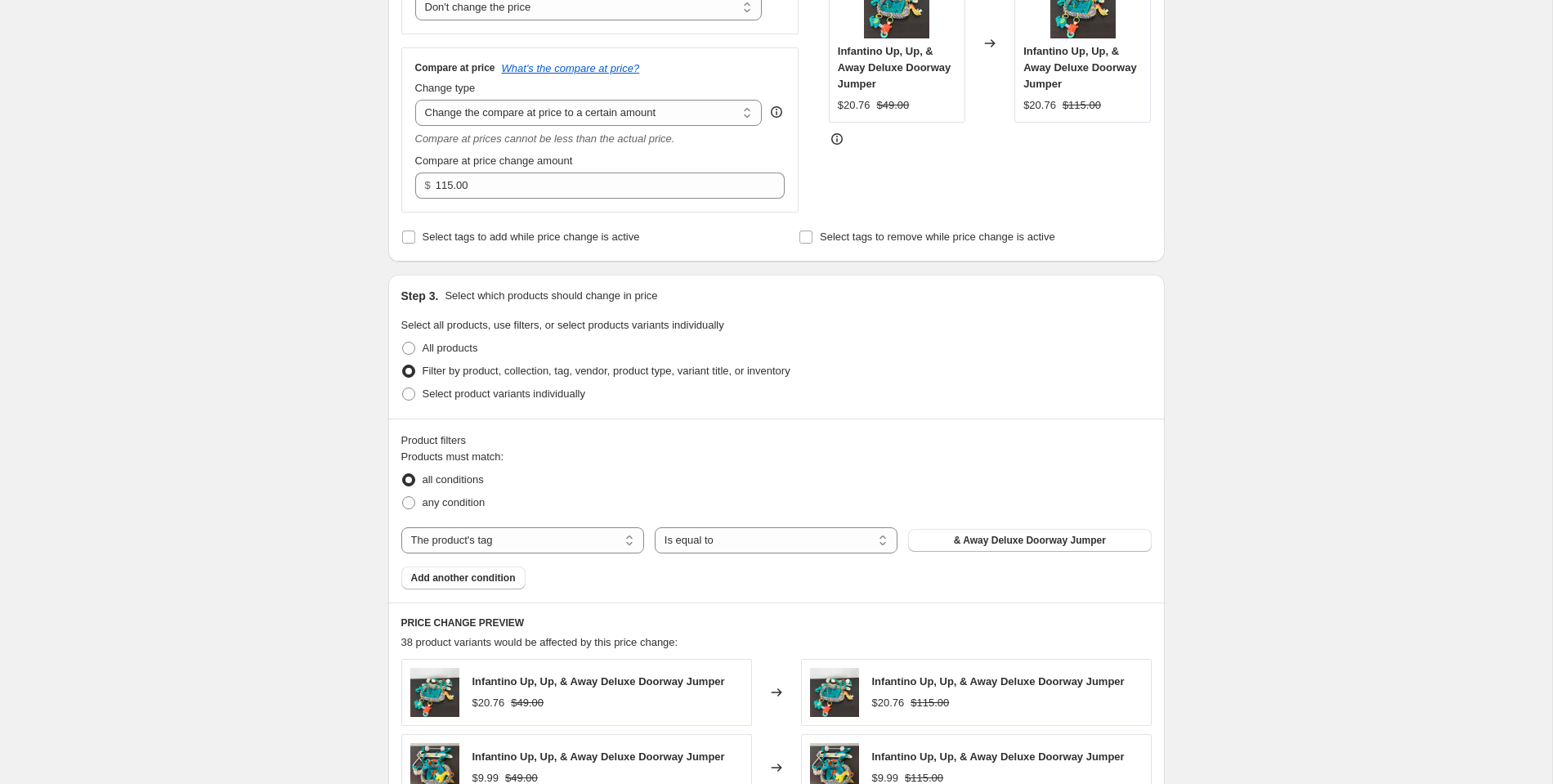
click at [992, 540] on span "& Away Deluxe Doorway Jumper" at bounding box center [1030, 540] width 152 height 13
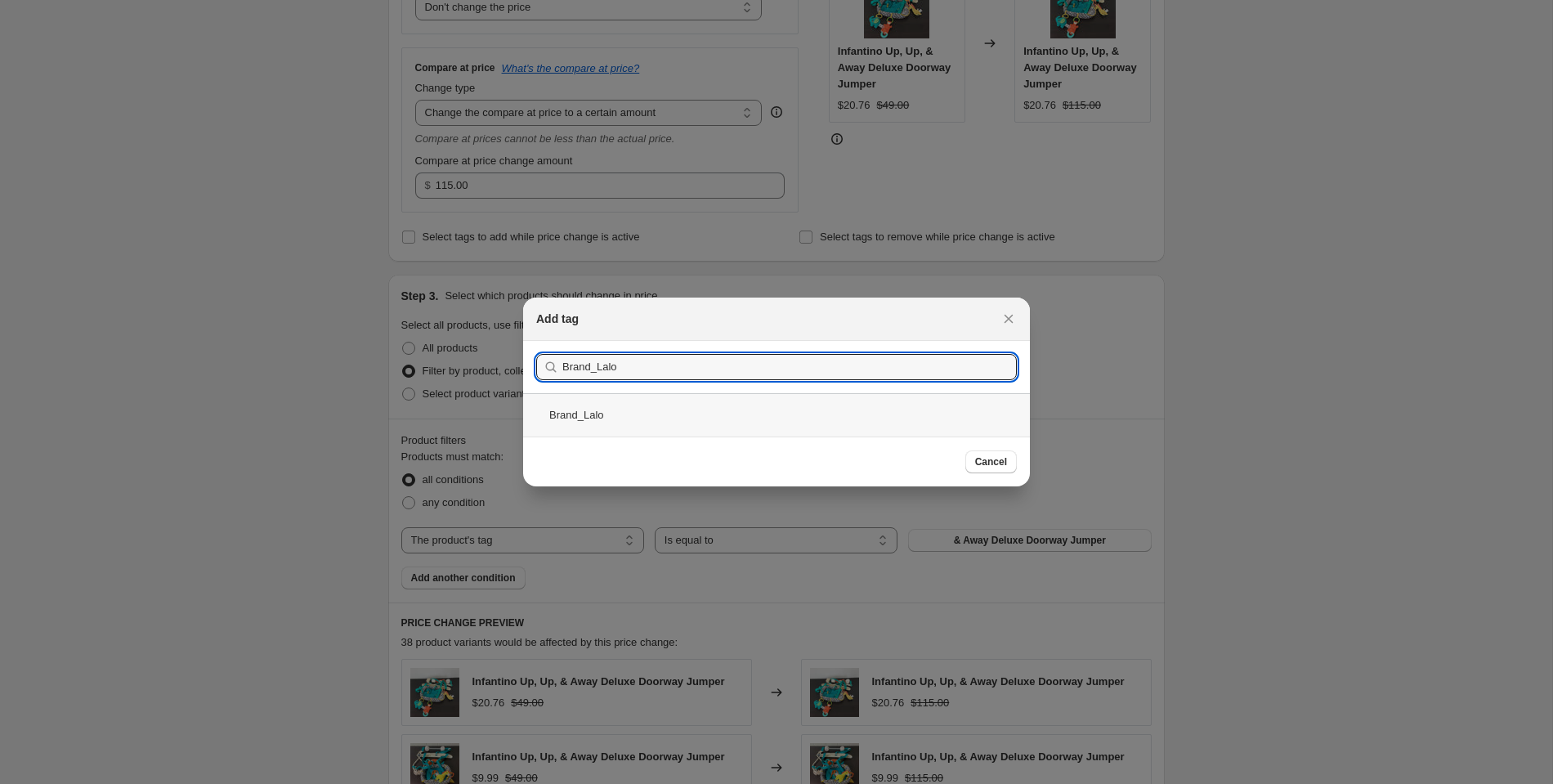
type input "Brand_Lalo"
click at [684, 423] on div "Brand_Lalo" at bounding box center [776, 415] width 507 height 44
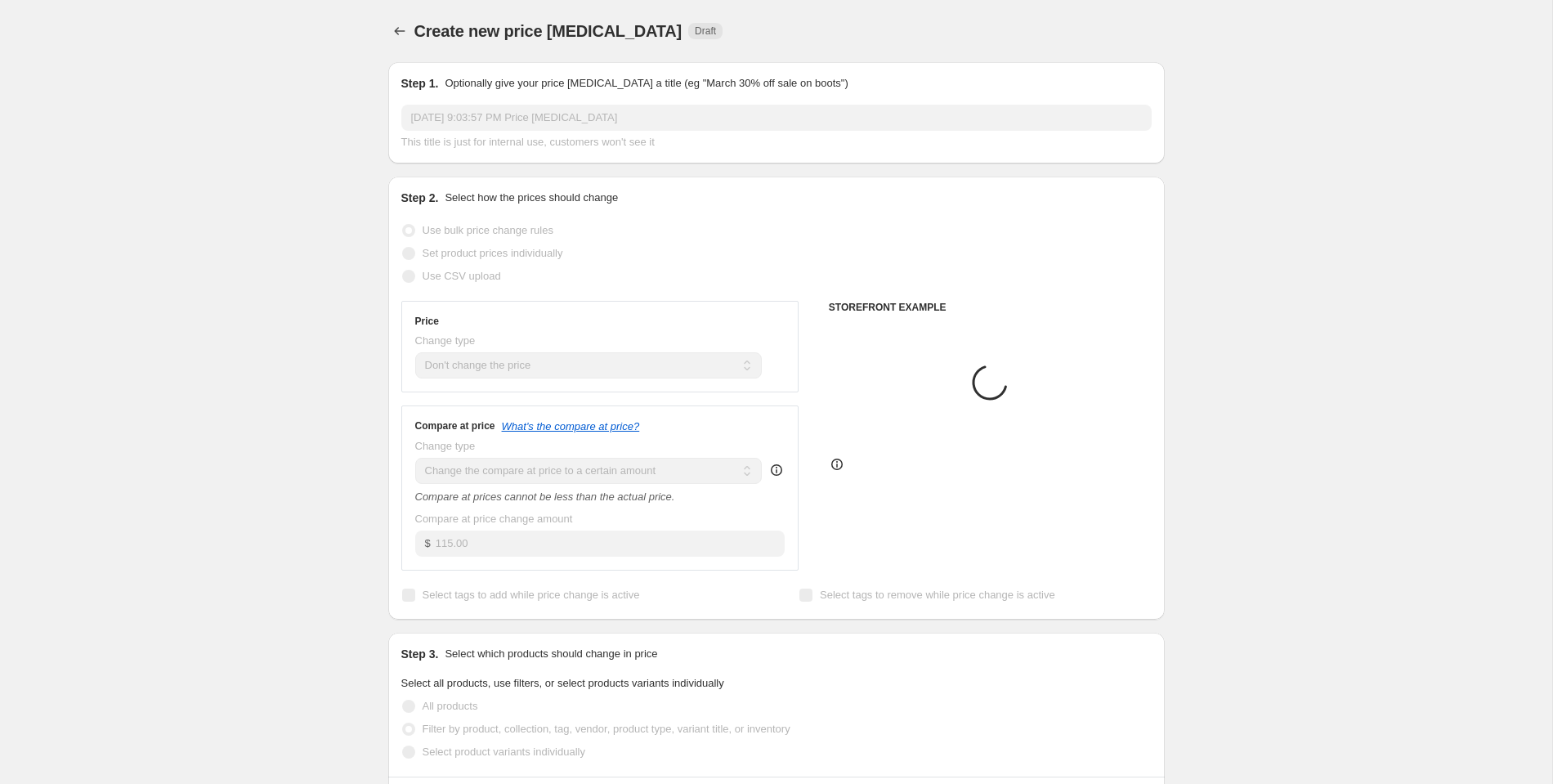
scroll to position [358, 0]
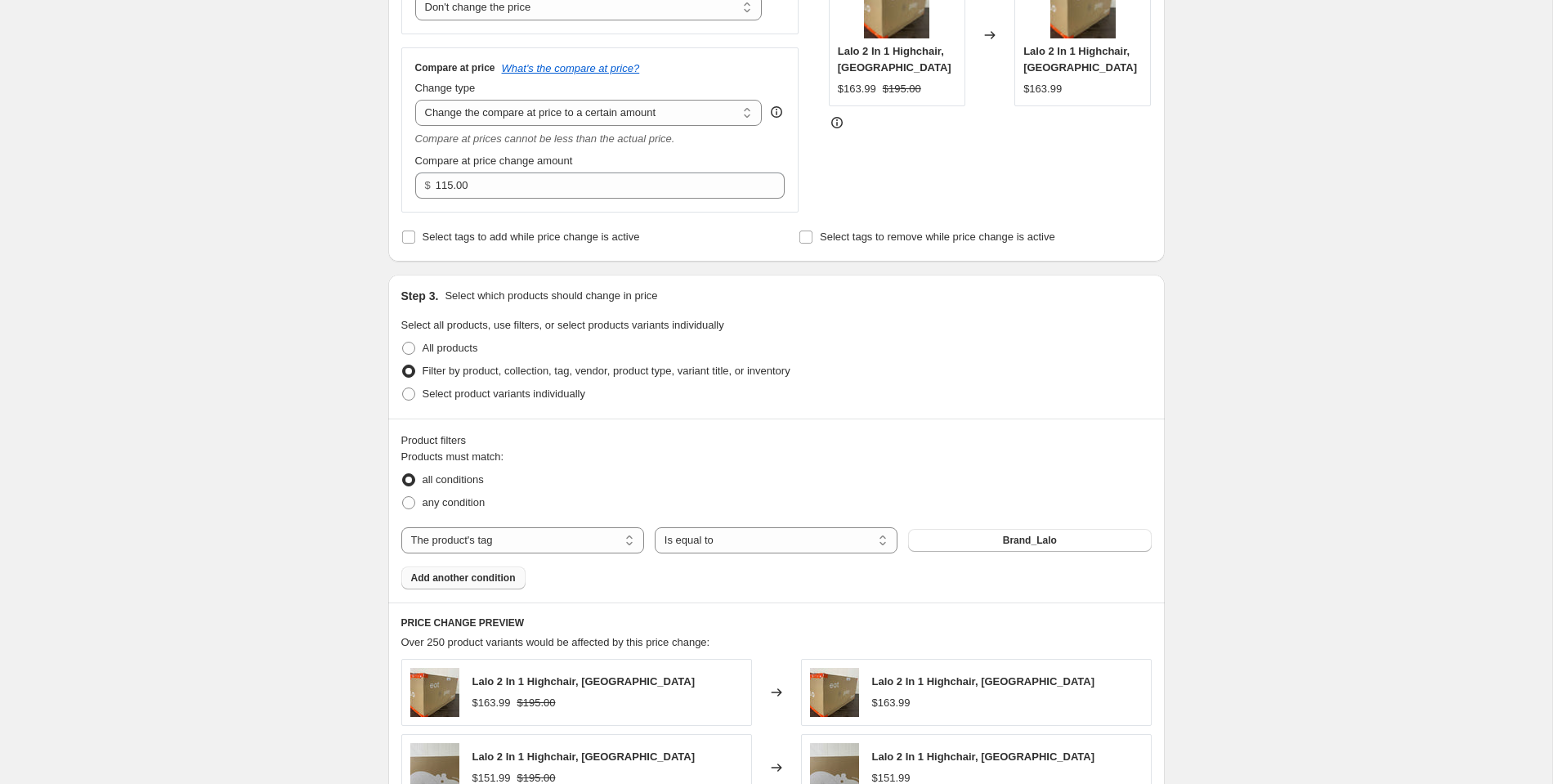
click at [453, 579] on span "Add another condition" at bounding box center [463, 578] width 105 height 13
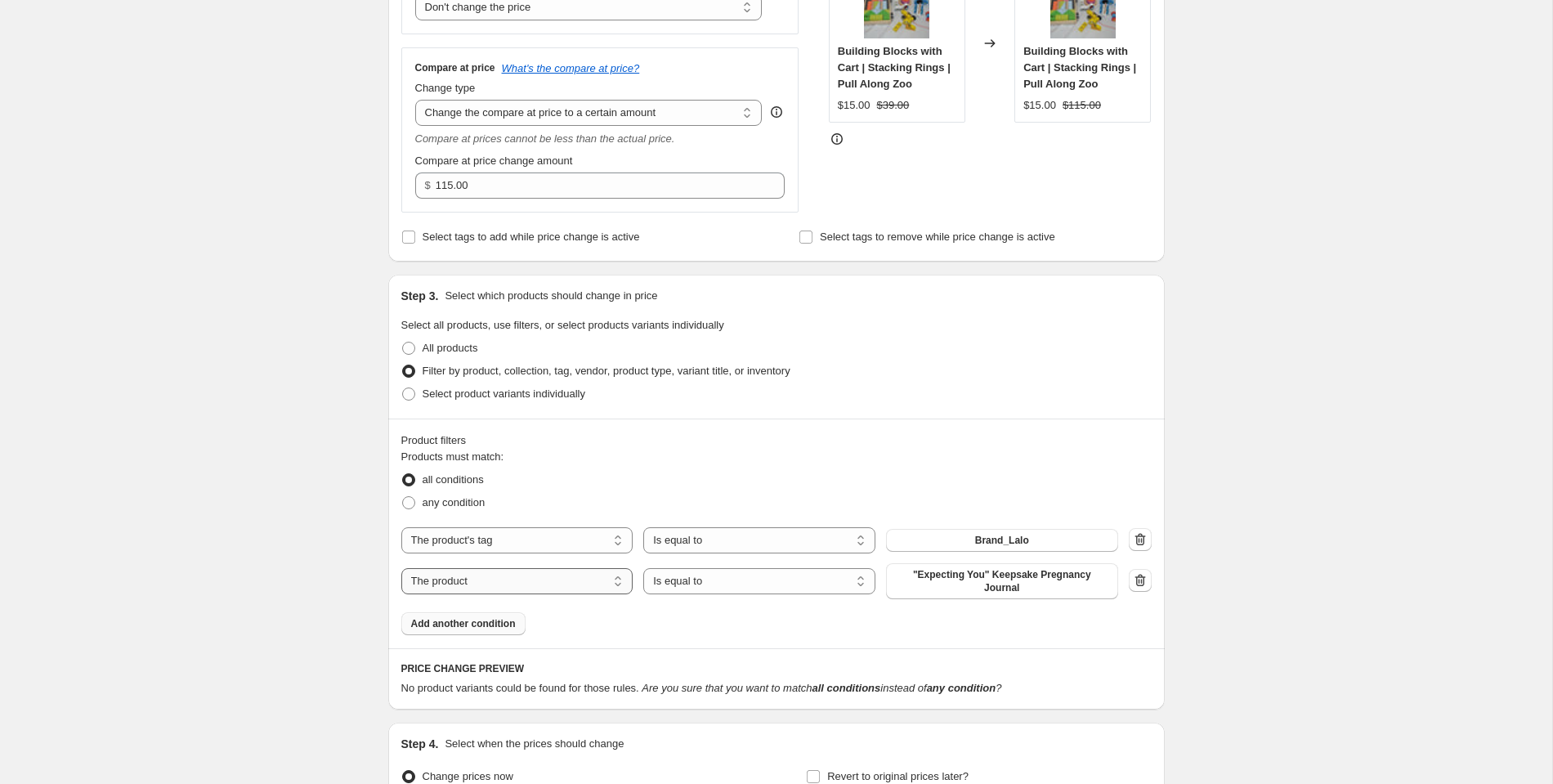
click at [467, 580] on select "The product The product's collection The product's tag The product's vendor The…" at bounding box center [518, 580] width 233 height 26
select select "tag"
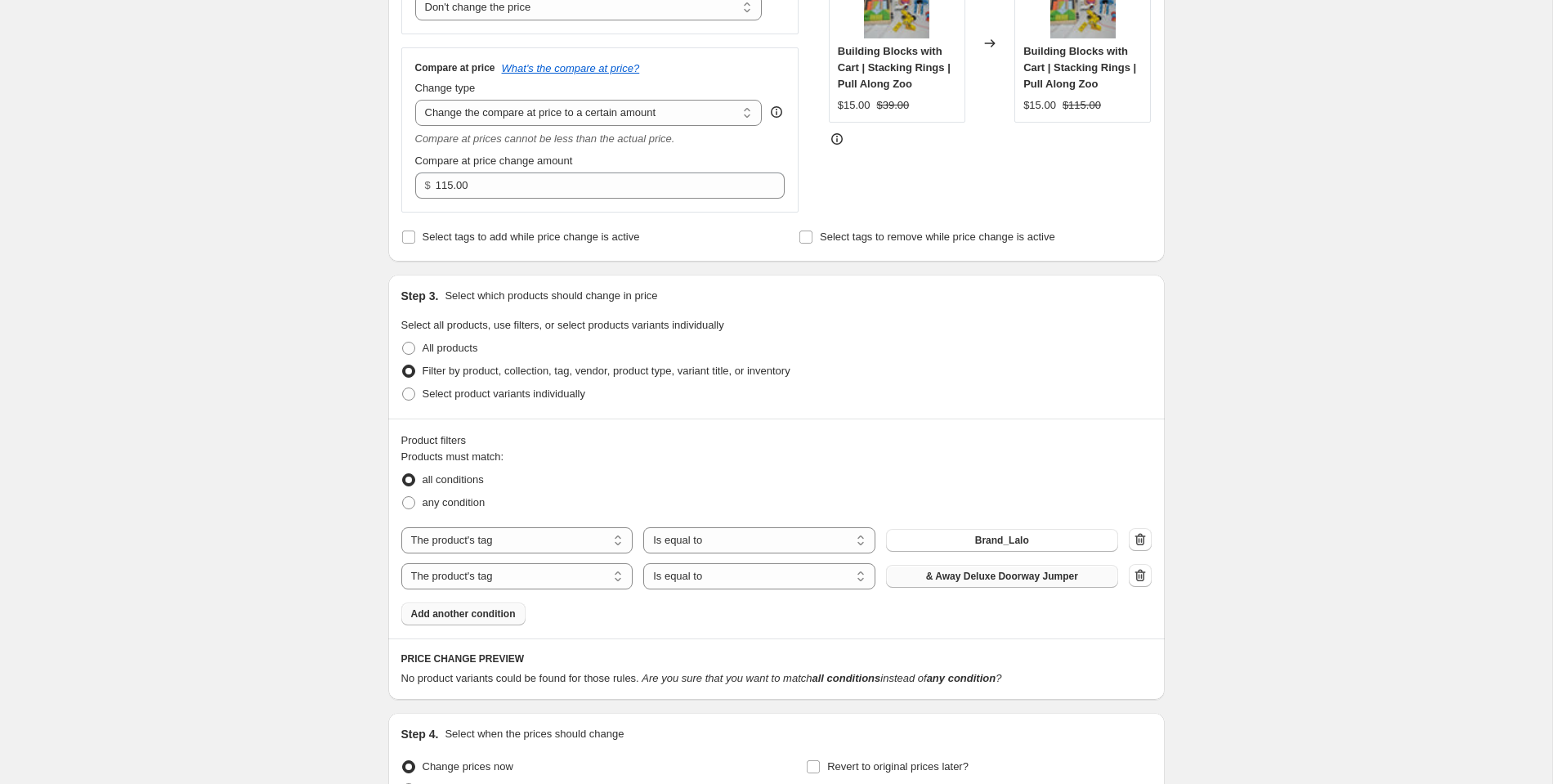
click at [990, 577] on span "& Away Deluxe Doorway Jumper" at bounding box center [1002, 576] width 152 height 13
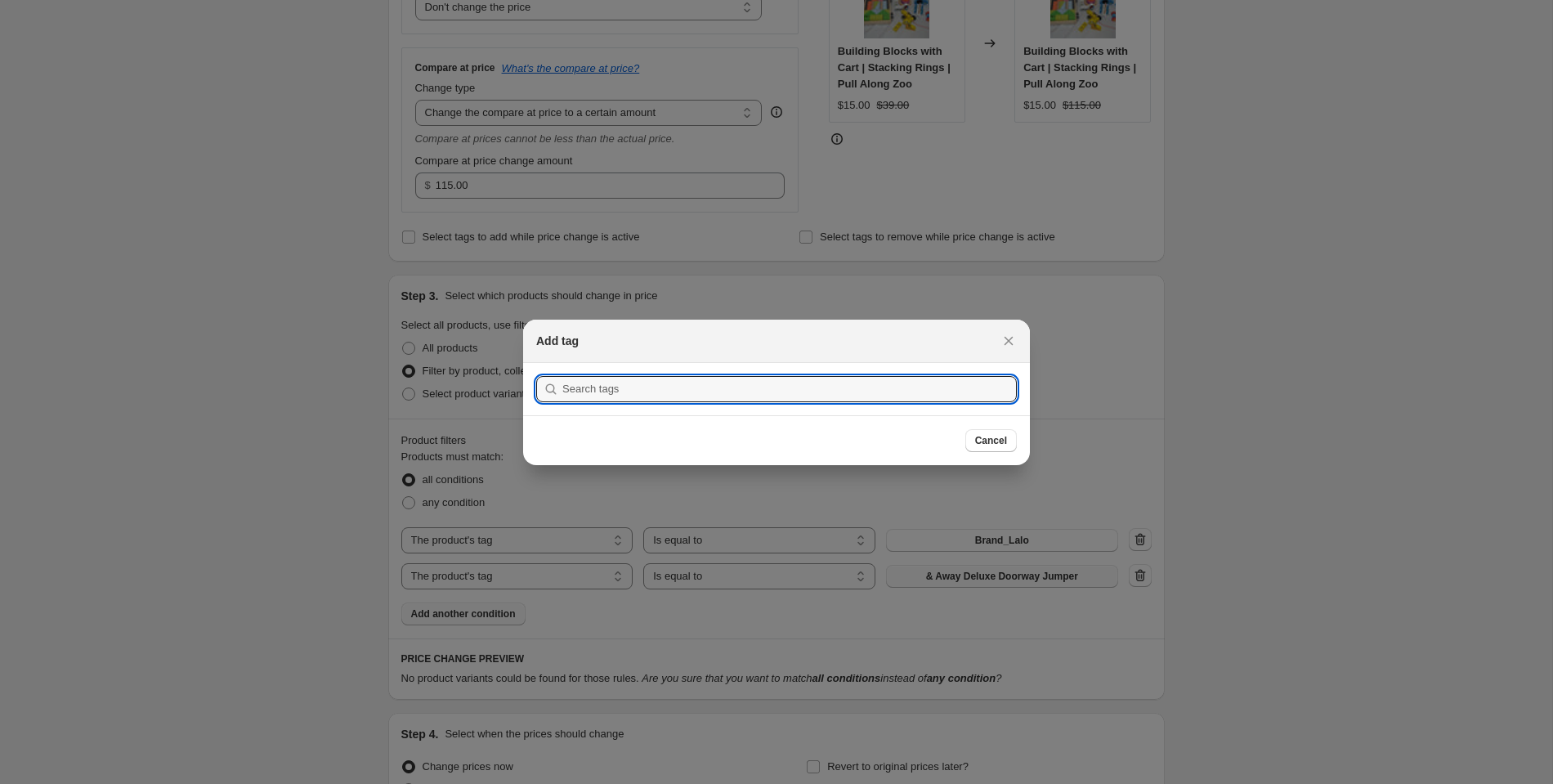
scroll to position [0, 0]
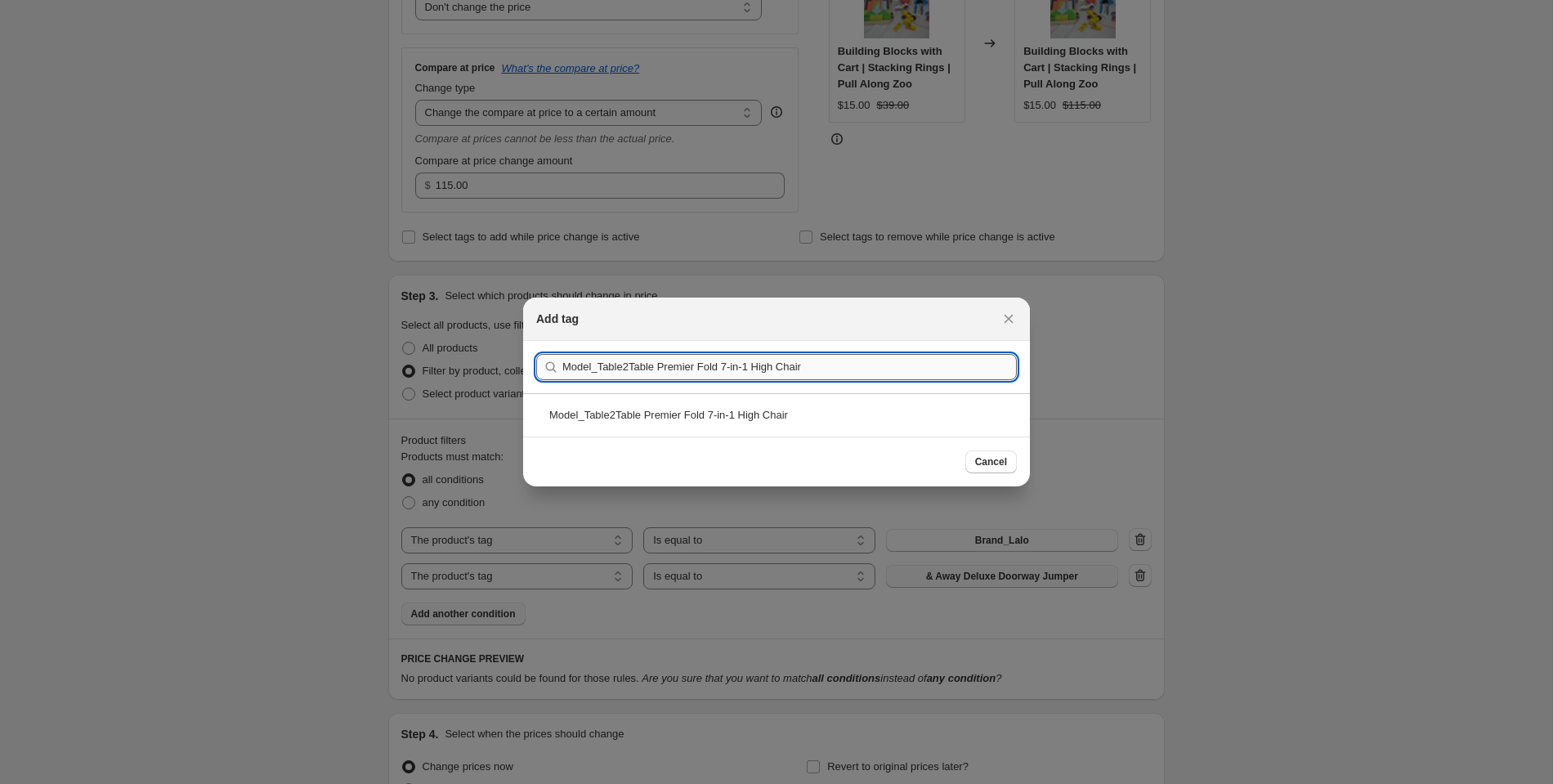
drag, startPoint x: 600, startPoint y: 366, endPoint x: 888, endPoint y: 367, distance: 288.0
click at [888, 367] on input "Model_Table2Table Premier Fold 7-in-1 High Chair" at bounding box center [789, 366] width 455 height 26
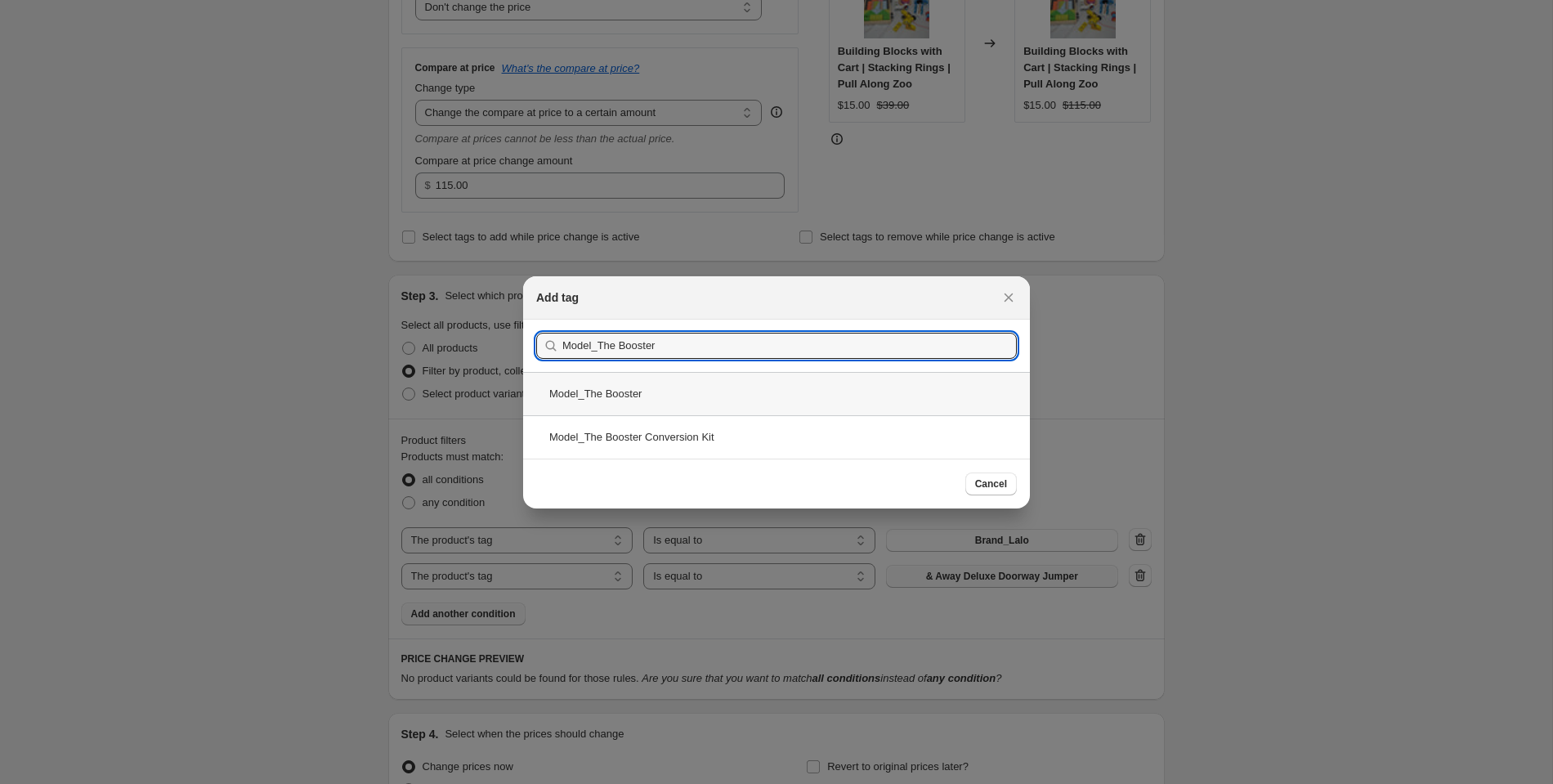
type input "Model_The Booster"
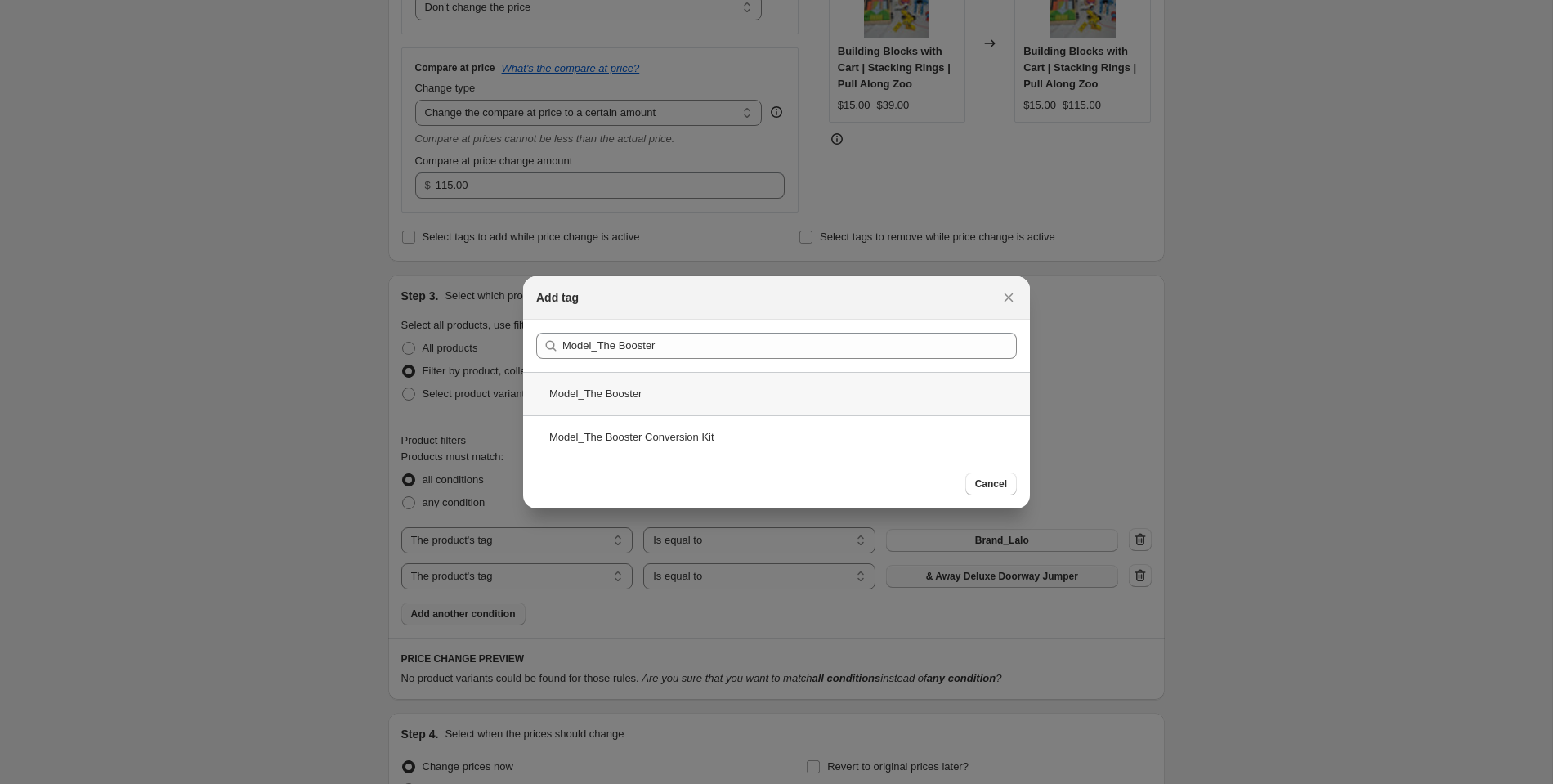
click at [701, 397] on div "Model_The Booster" at bounding box center [776, 393] width 507 height 44
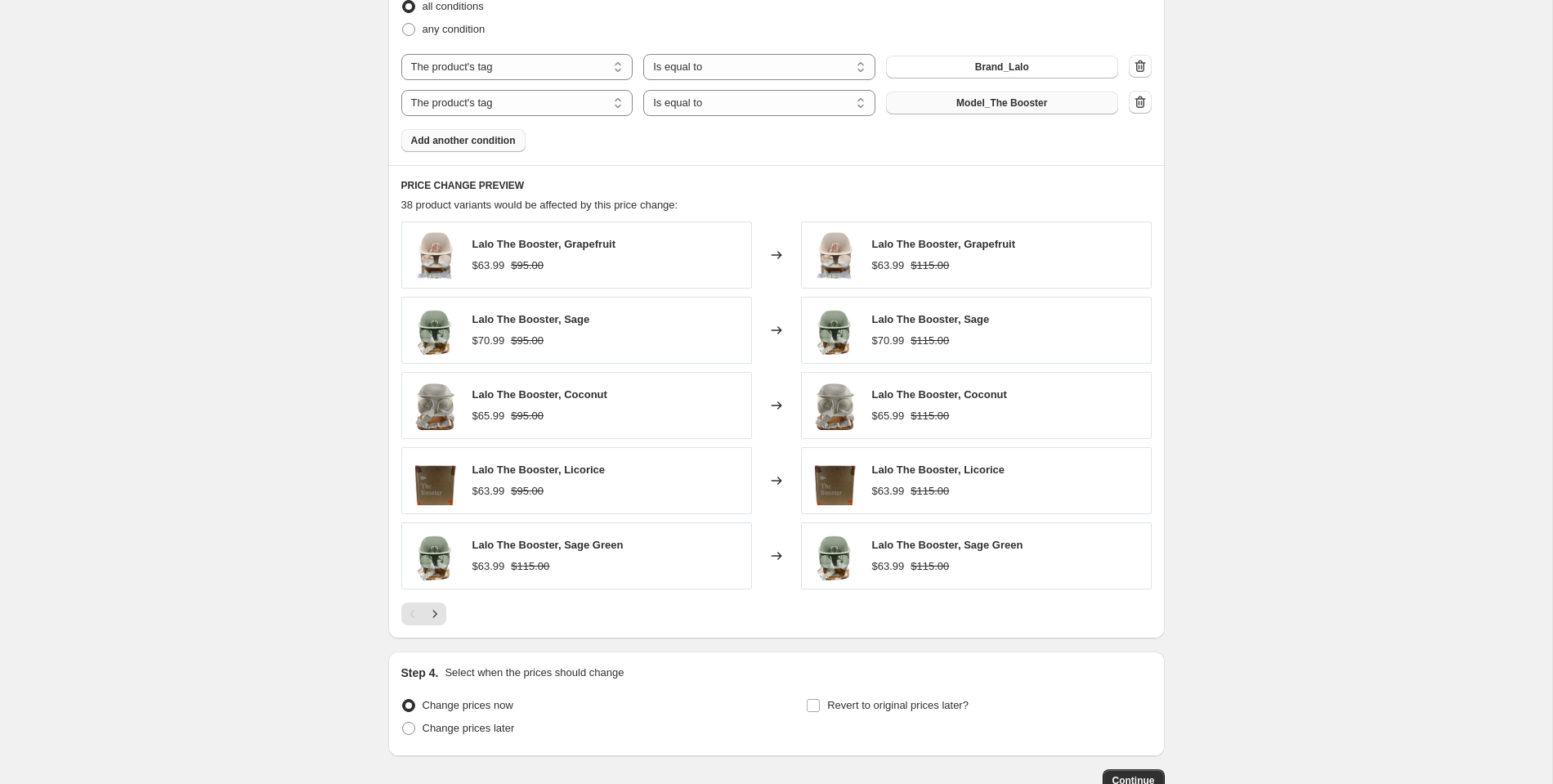
scroll to position [932, 0]
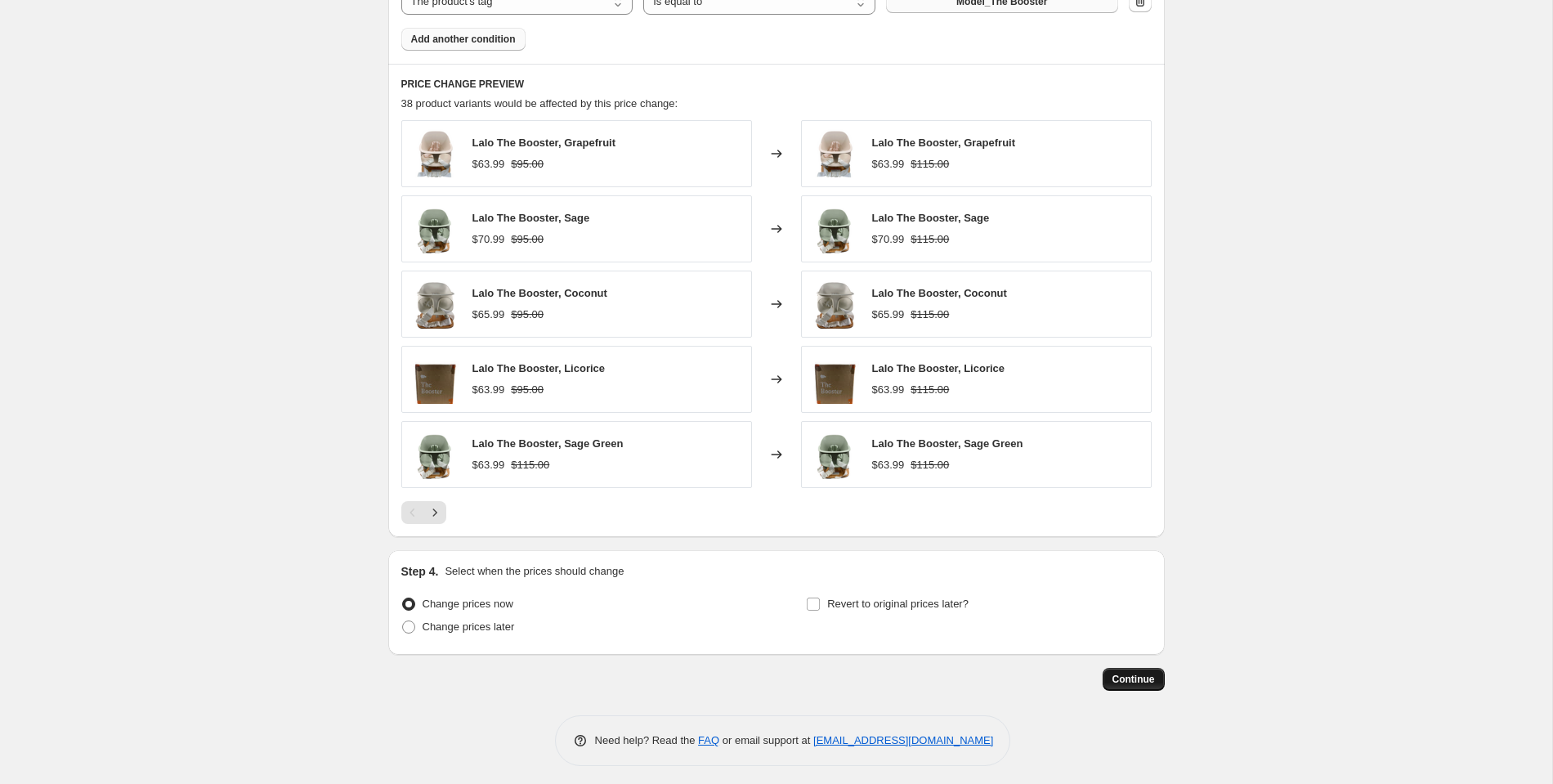
click at [1121, 673] on span "Continue" at bounding box center [1134, 678] width 43 height 13
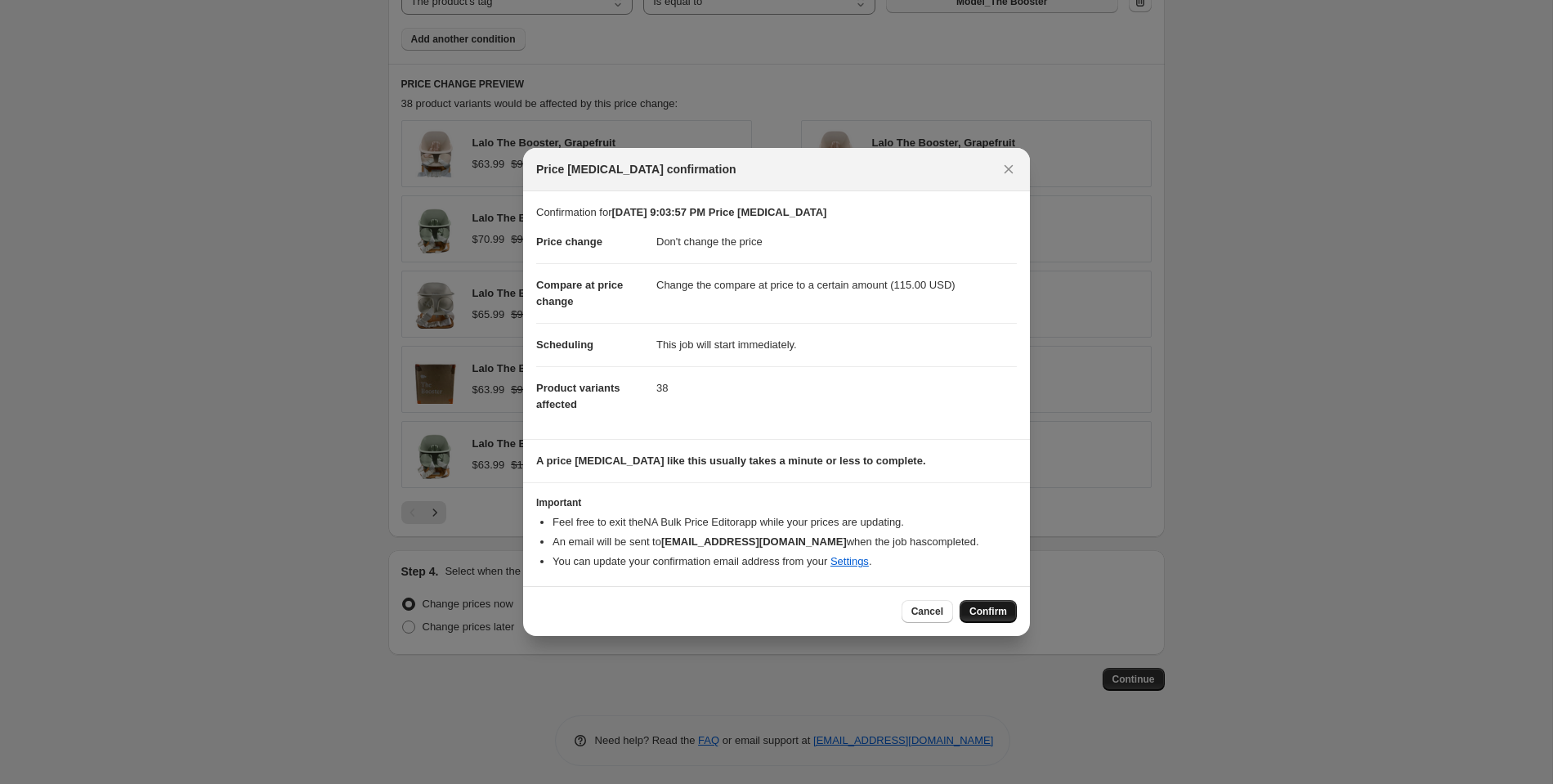
click at [1012, 608] on button "Confirm" at bounding box center [988, 612] width 57 height 23
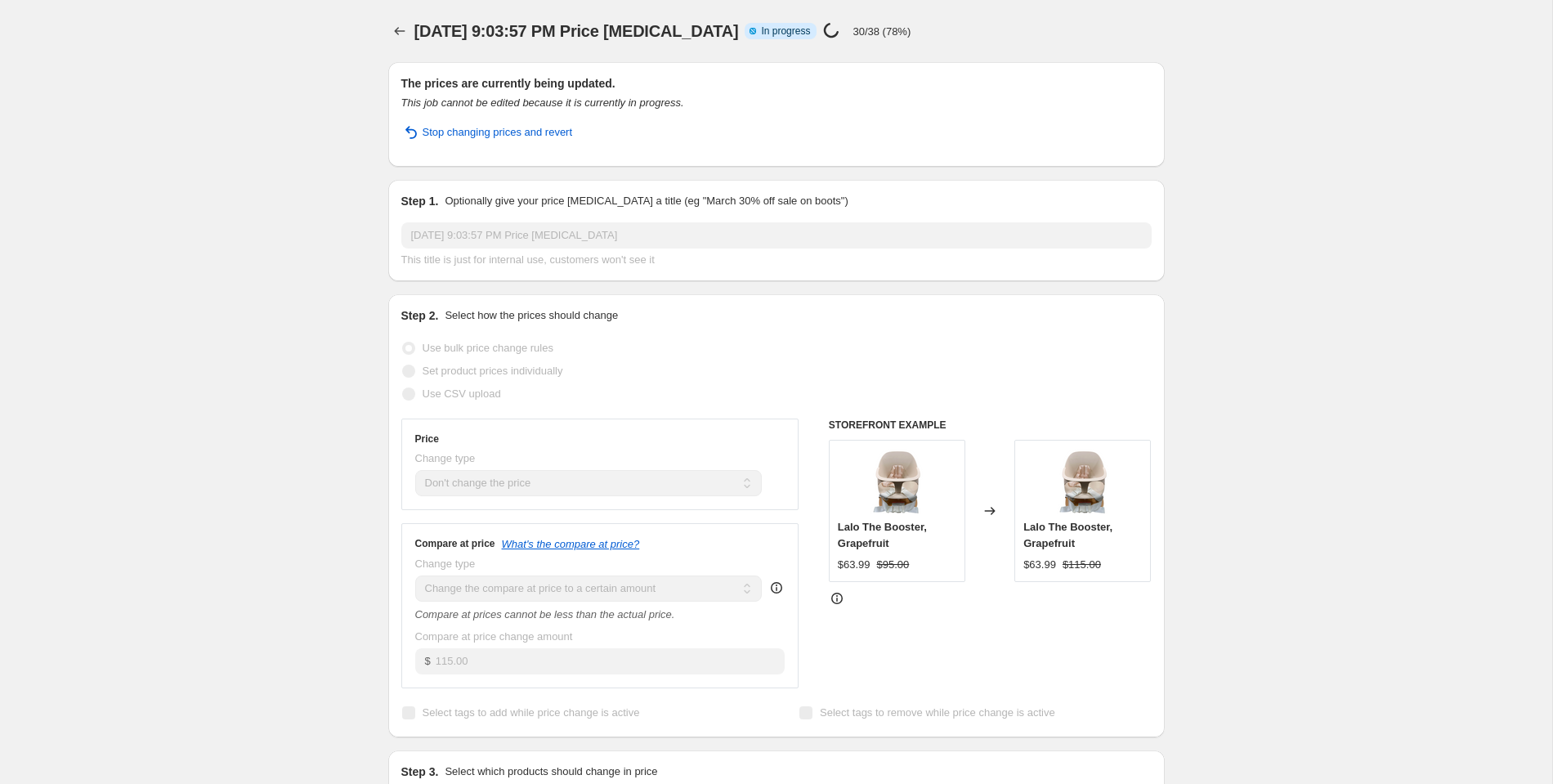
select select "no_change"
select select "to"
select select "tag"
